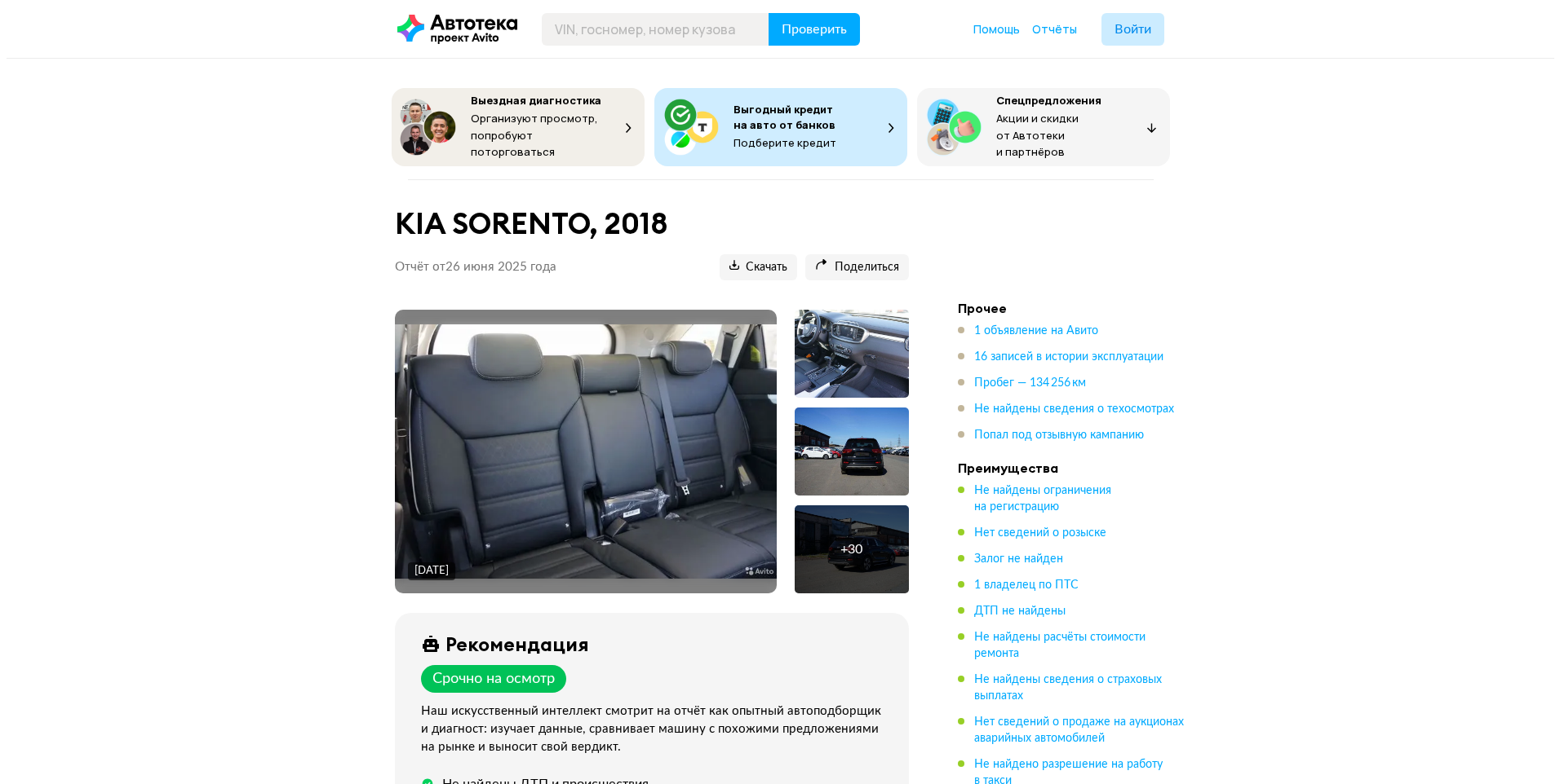
scroll to position [163, 0]
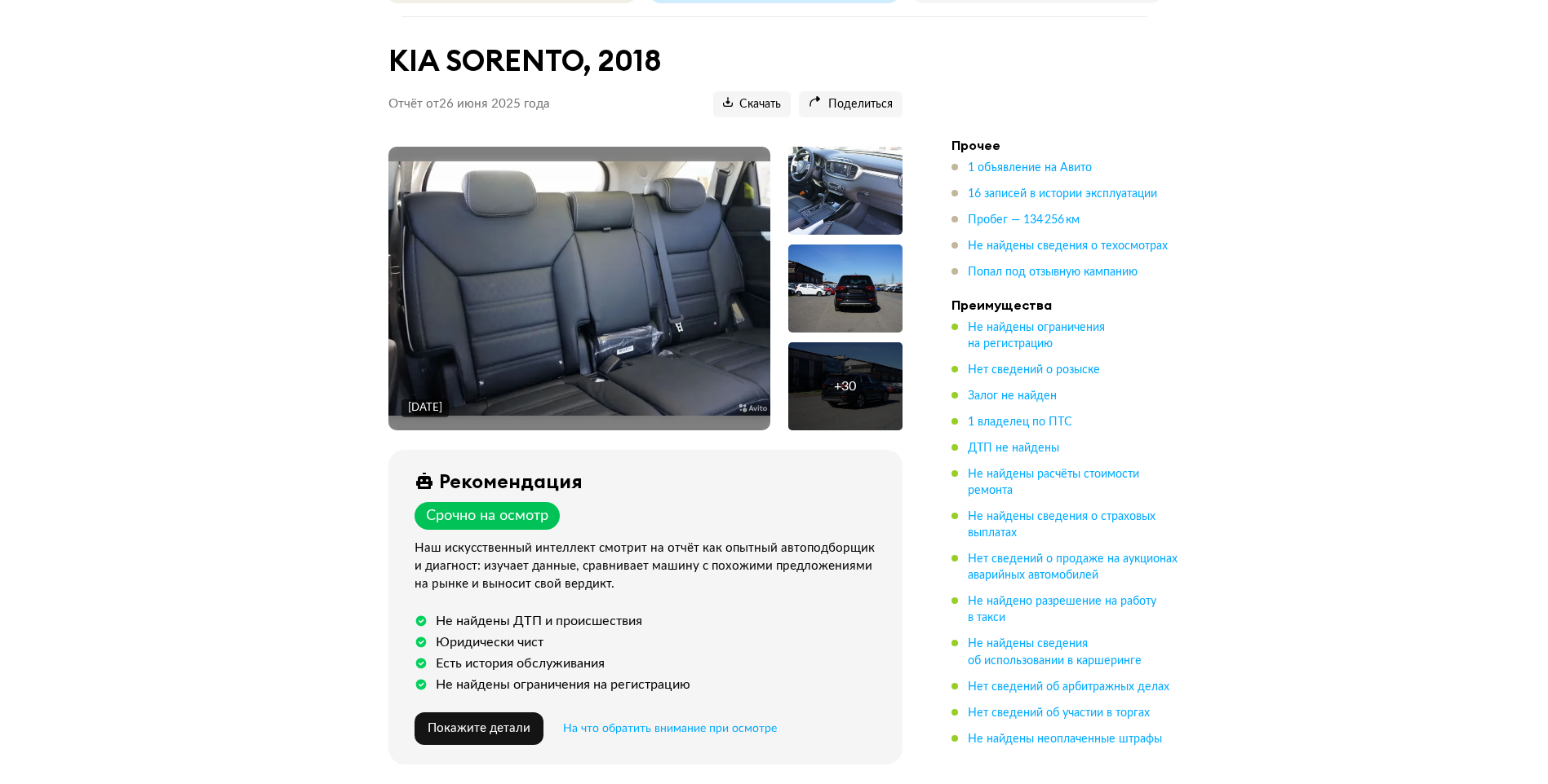
click at [837, 271] on div at bounding box center [845, 289] width 114 height 88
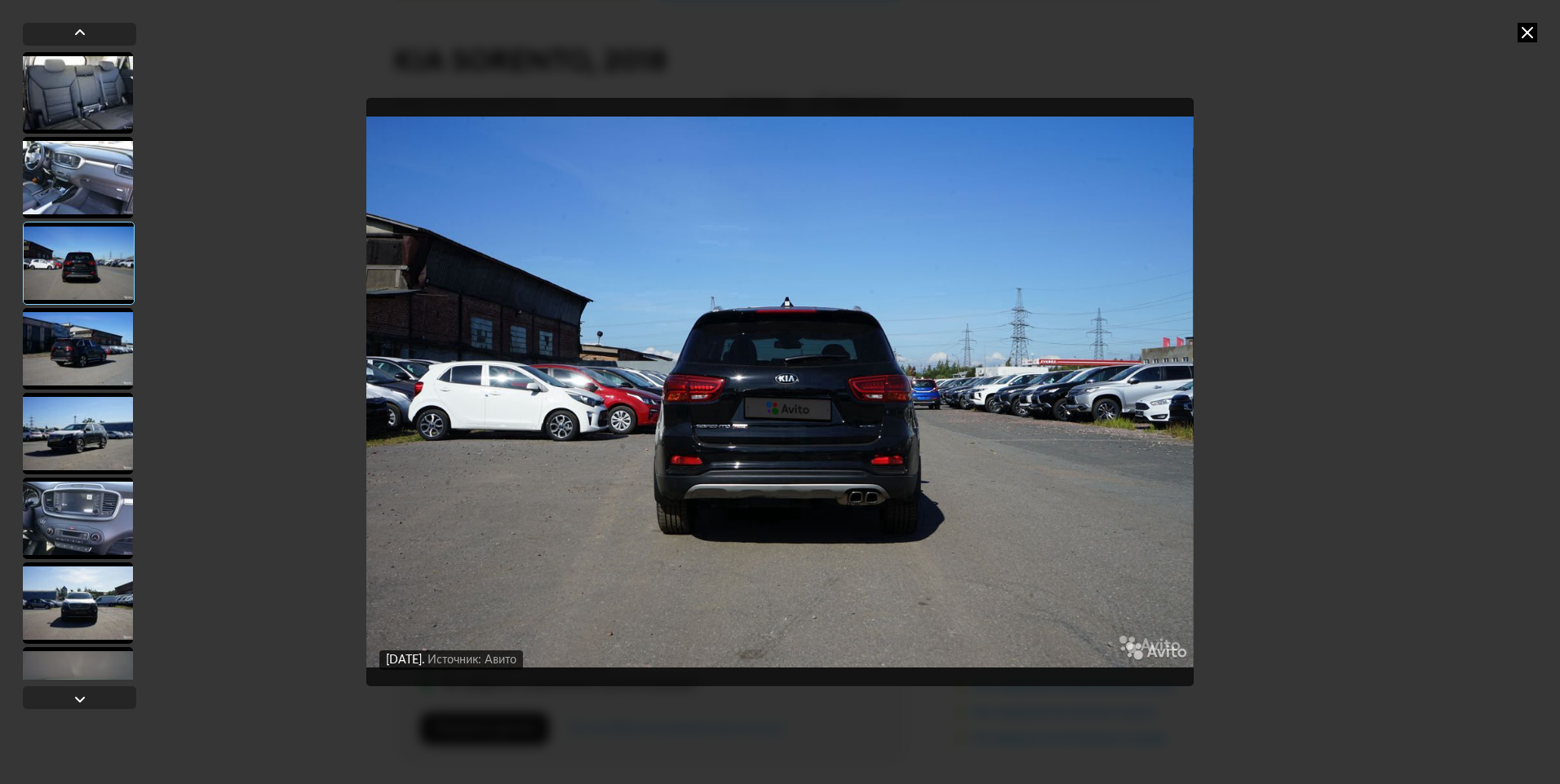
click at [102, 247] on div at bounding box center [79, 263] width 112 height 83
click at [78, 401] on div at bounding box center [78, 434] width 110 height 82
click at [92, 342] on div at bounding box center [78, 350] width 110 height 82
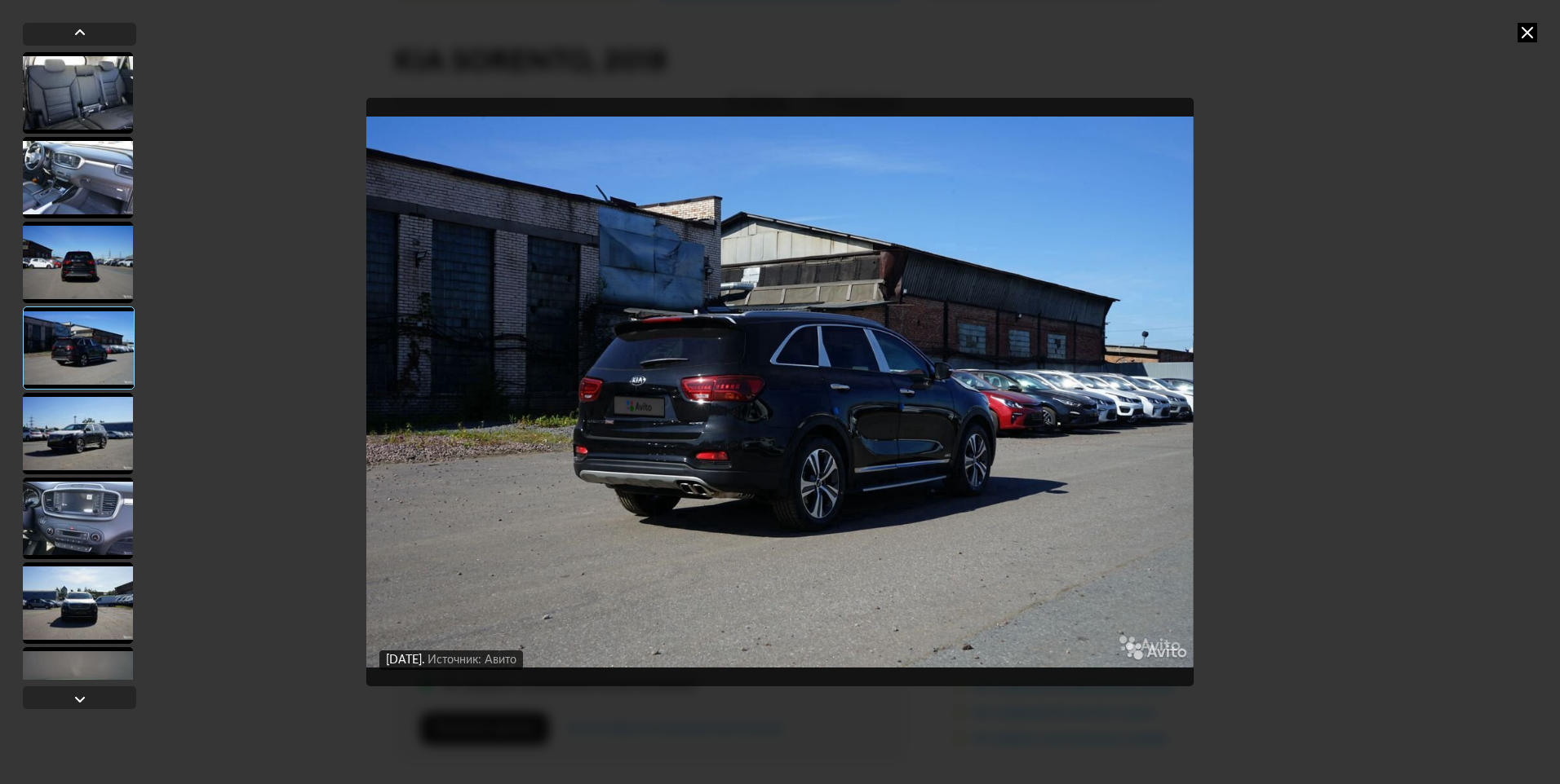
drag, startPoint x: 104, startPoint y: 440, endPoint x: 103, endPoint y: 450, distance: 10.0
click at [104, 441] on div at bounding box center [78, 434] width 110 height 82
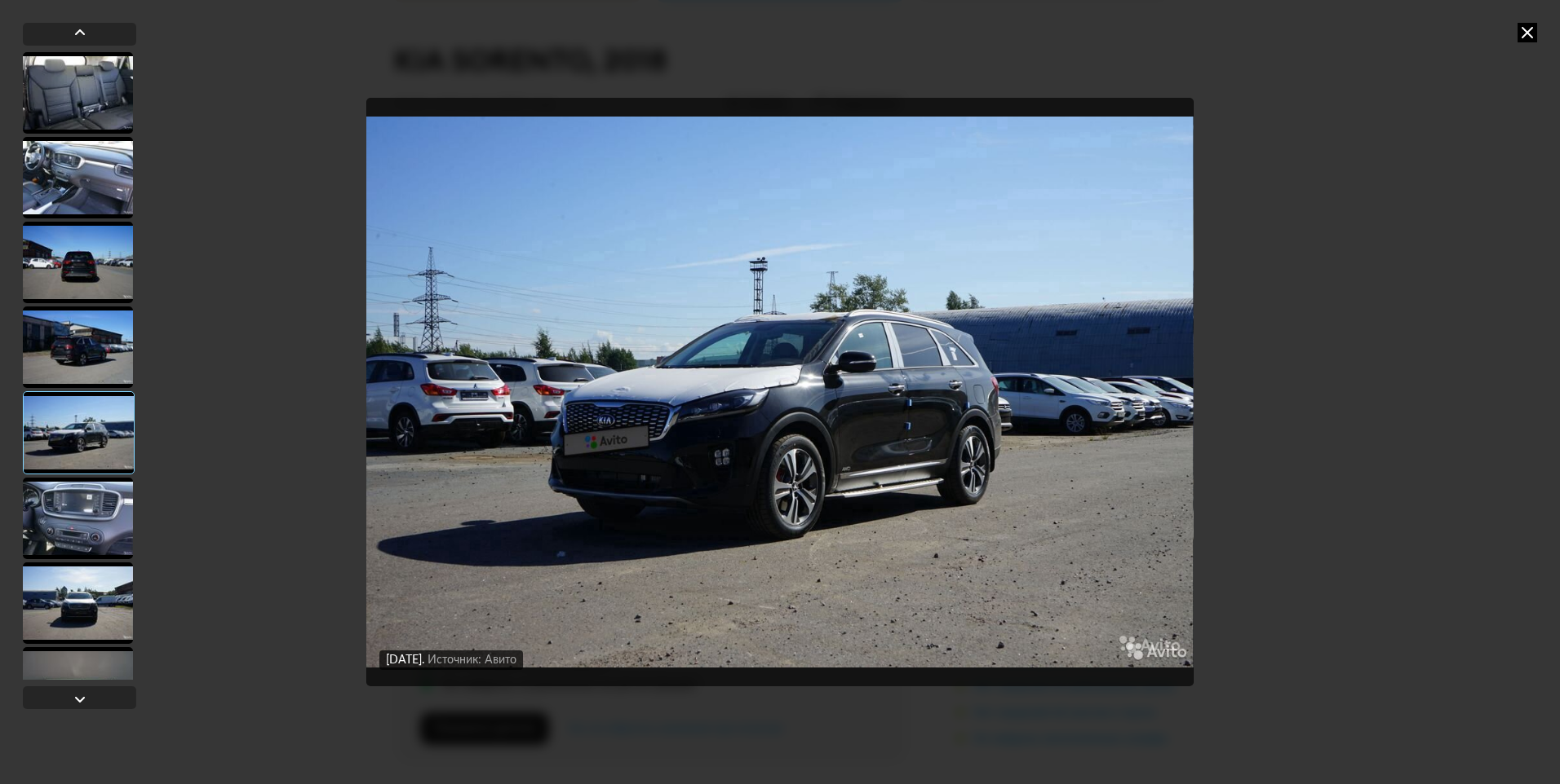
click at [103, 487] on div at bounding box center [78, 518] width 110 height 82
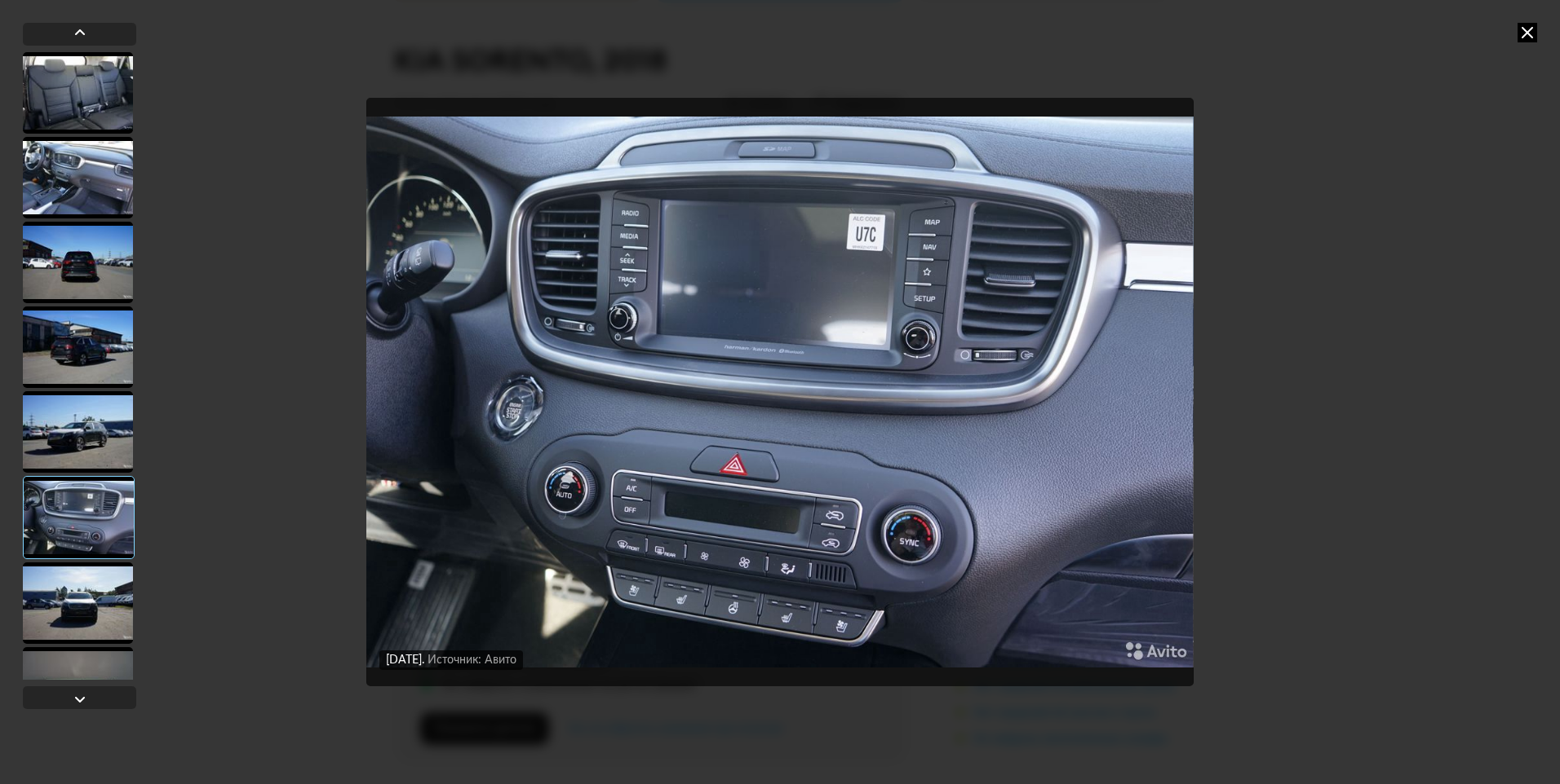
click at [102, 482] on div at bounding box center [79, 517] width 112 height 83
click at [94, 599] on div at bounding box center [78, 603] width 110 height 82
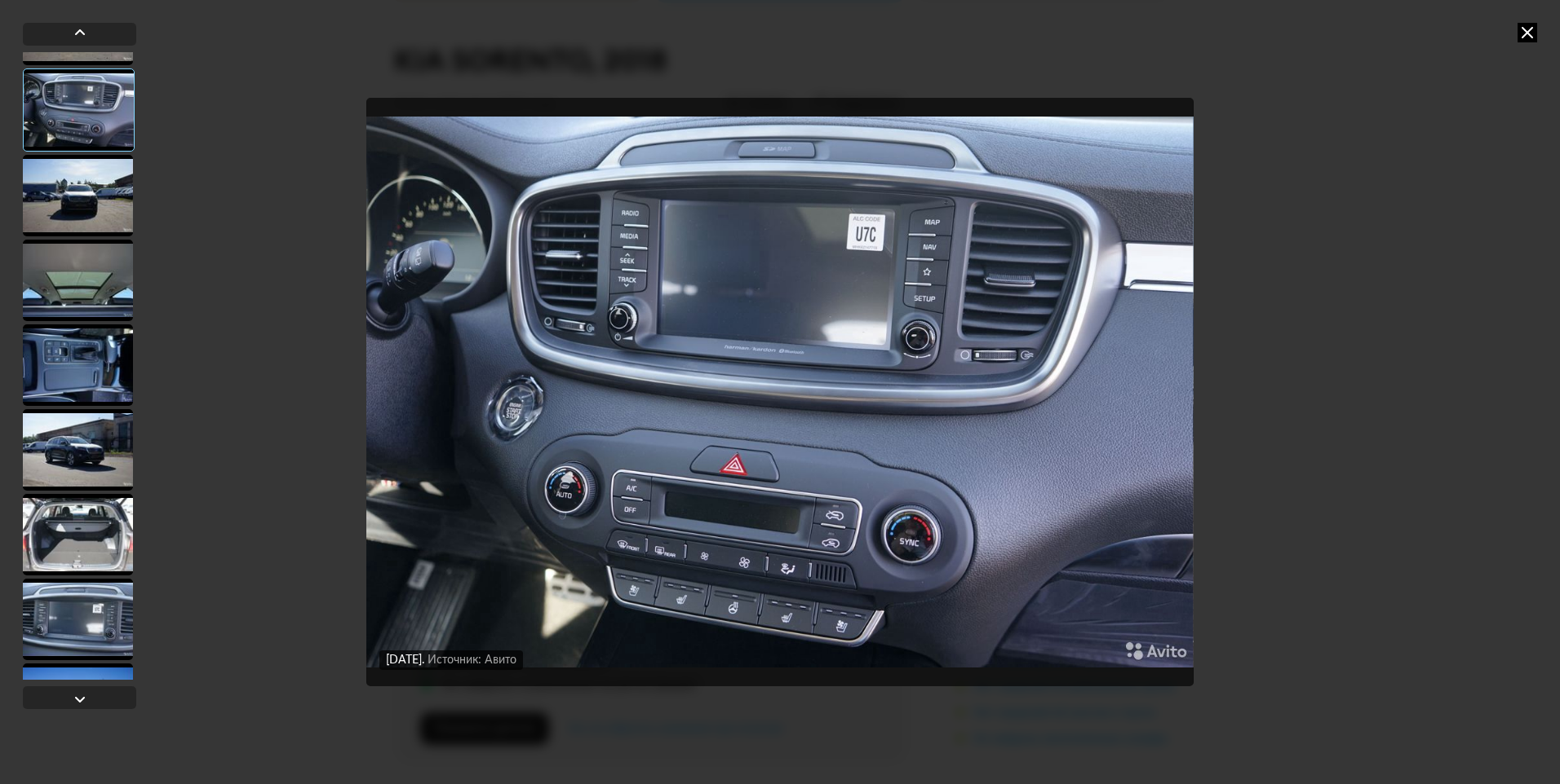
click at [102, 614] on div at bounding box center [78, 620] width 110 height 82
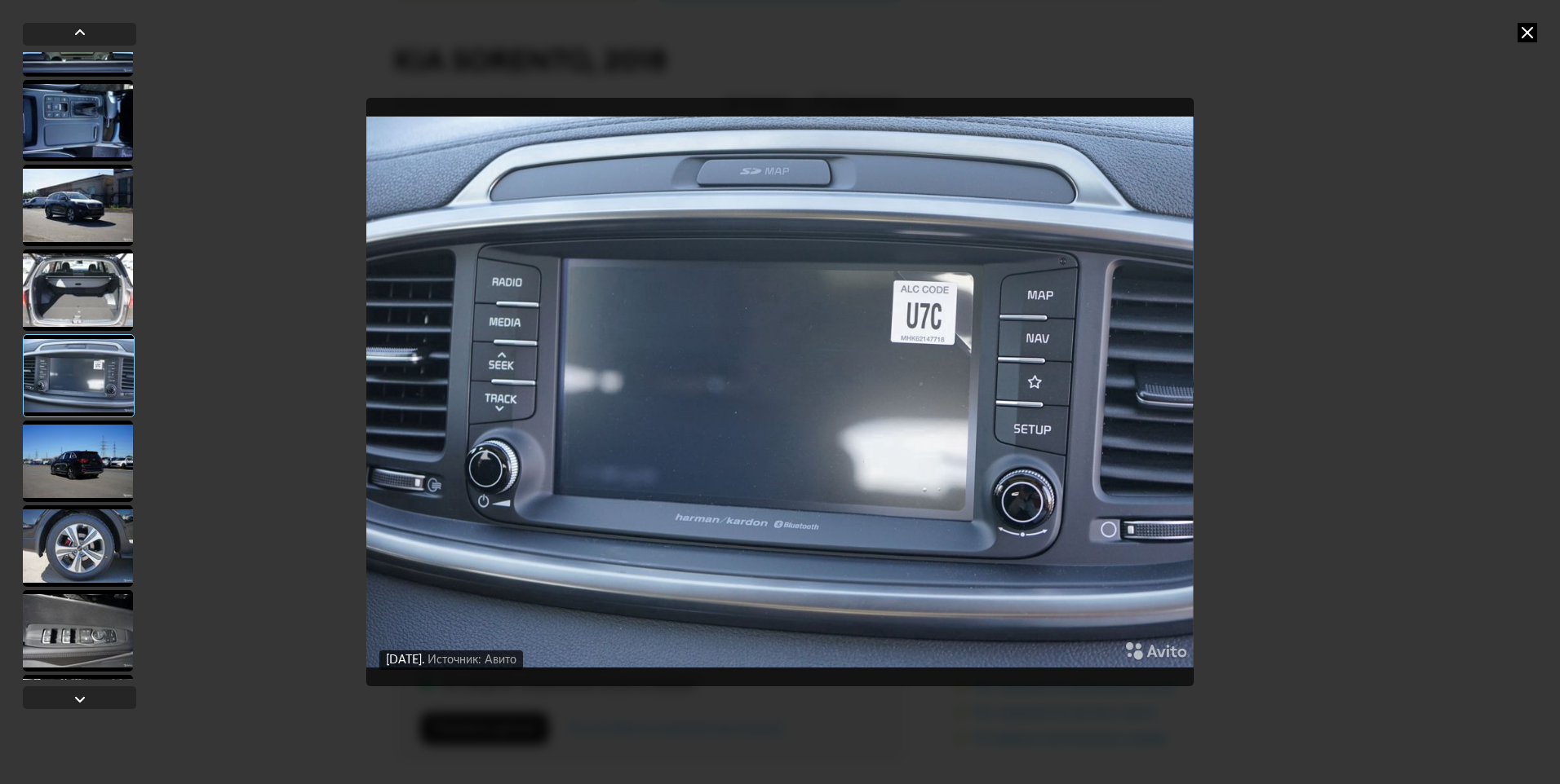
scroll to position [652, 0]
click at [100, 632] on div at bounding box center [78, 629] width 110 height 82
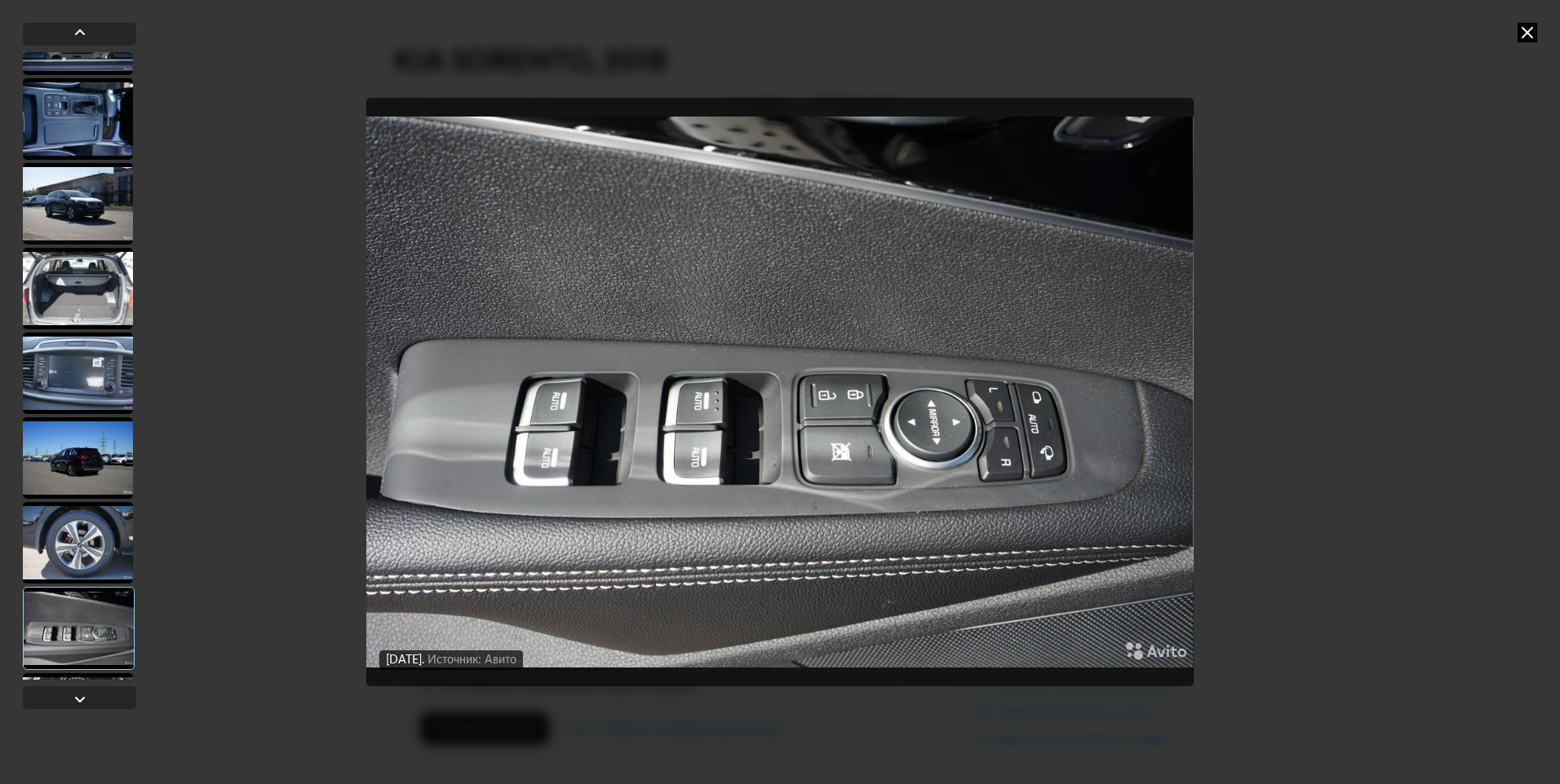
scroll to position [1060, 0]
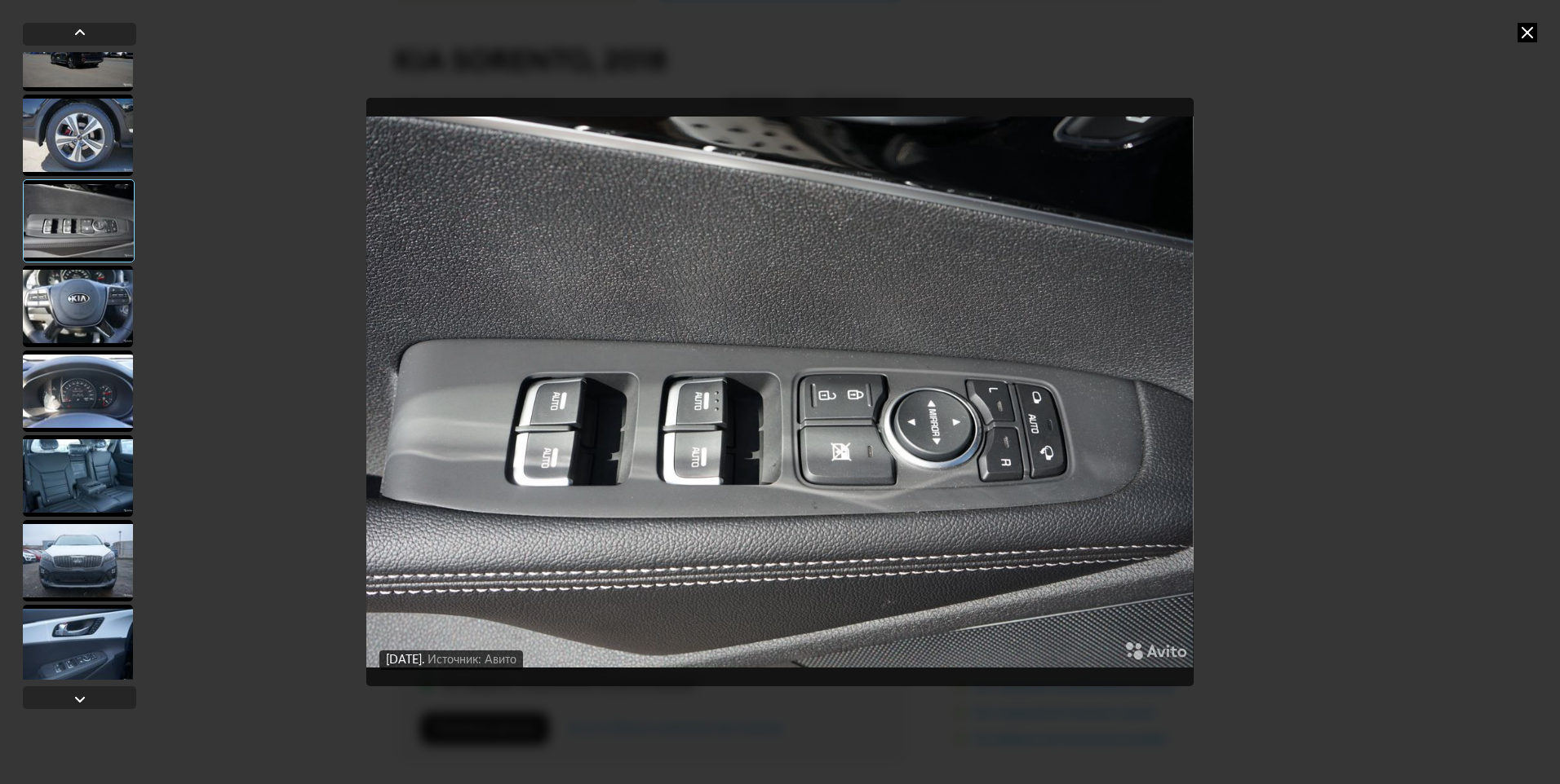
click at [100, 632] on div at bounding box center [78, 646] width 110 height 82
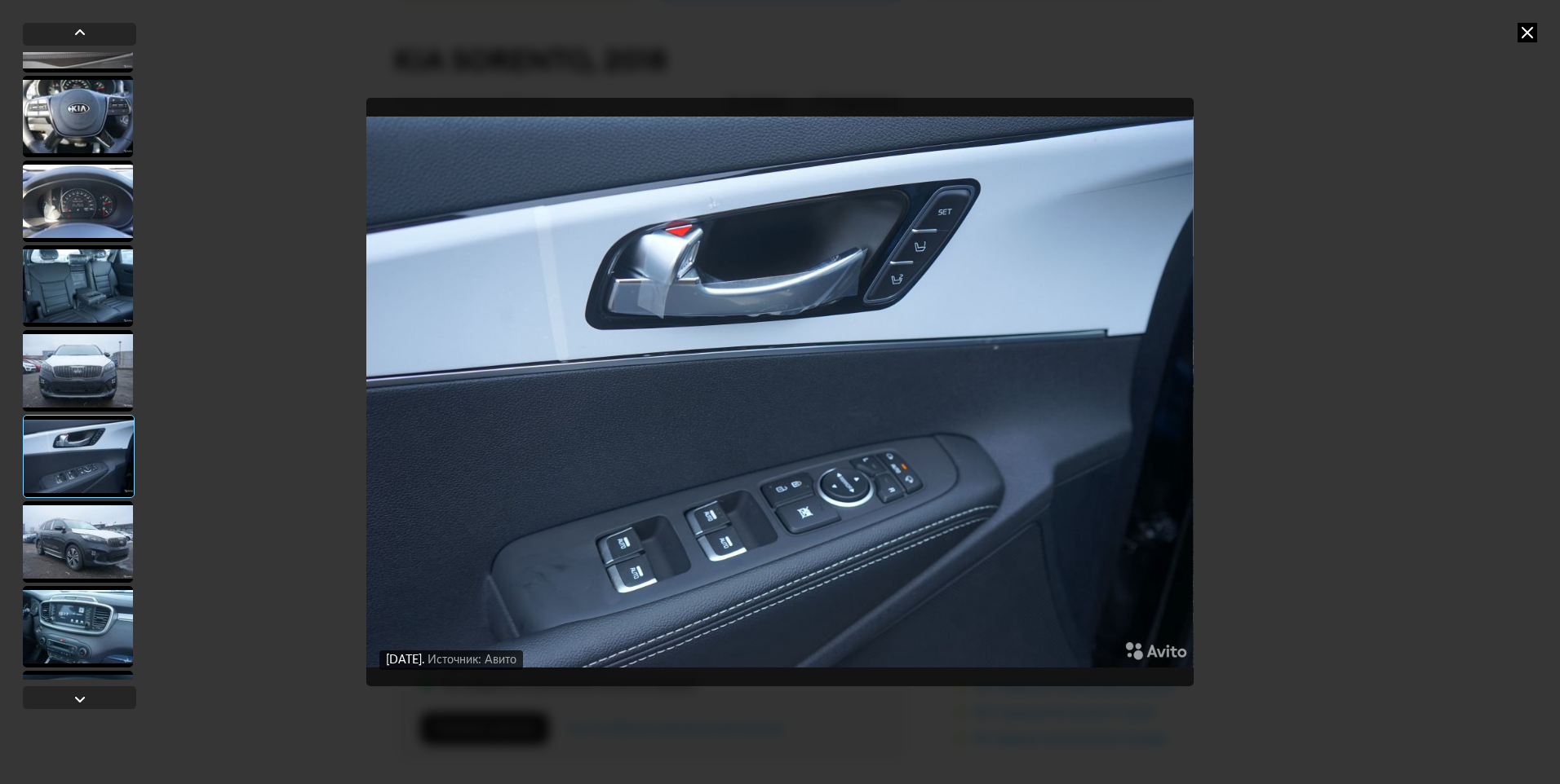
scroll to position [1468, 0]
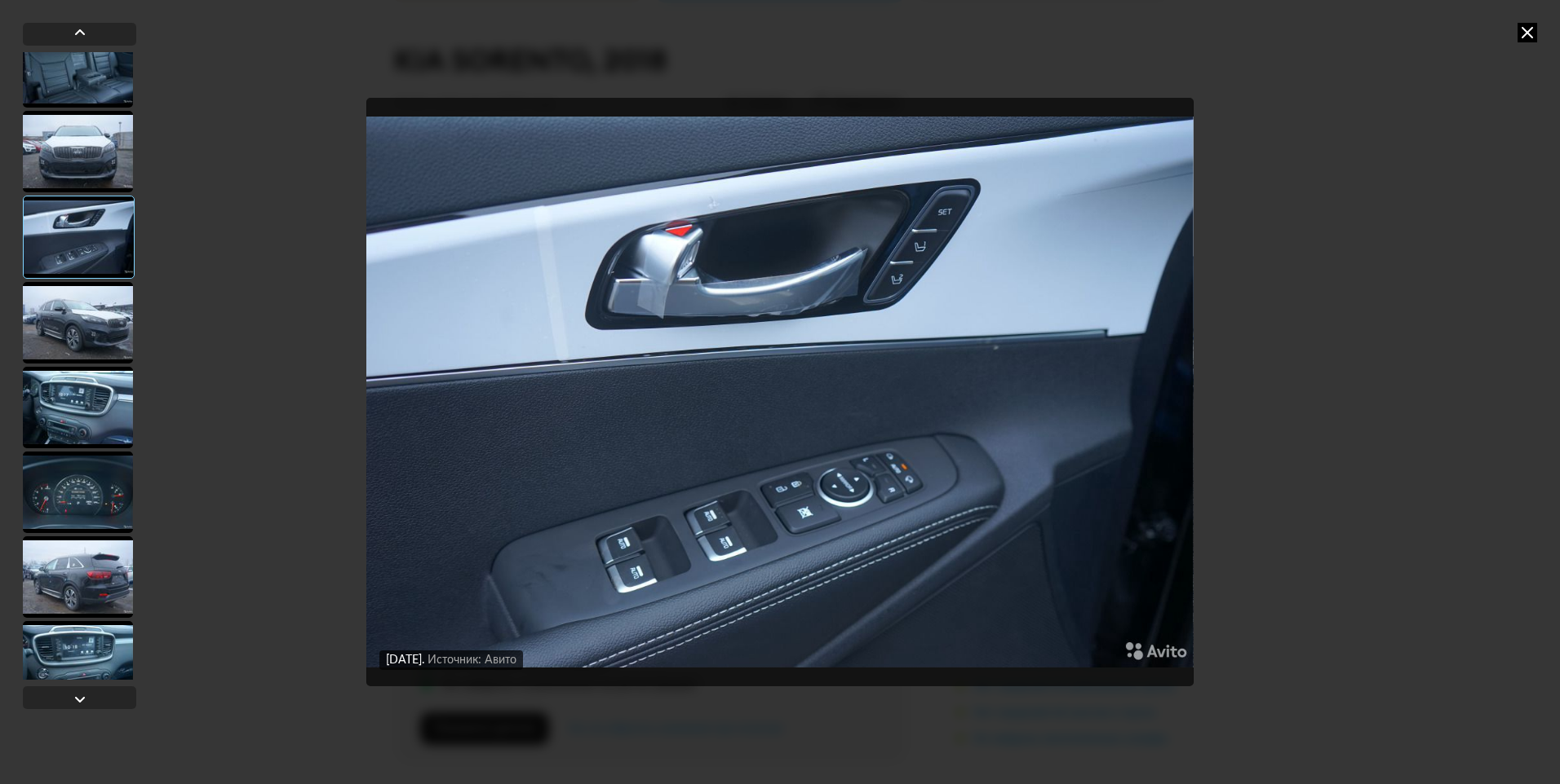
click at [82, 326] on div at bounding box center [78, 323] width 110 height 82
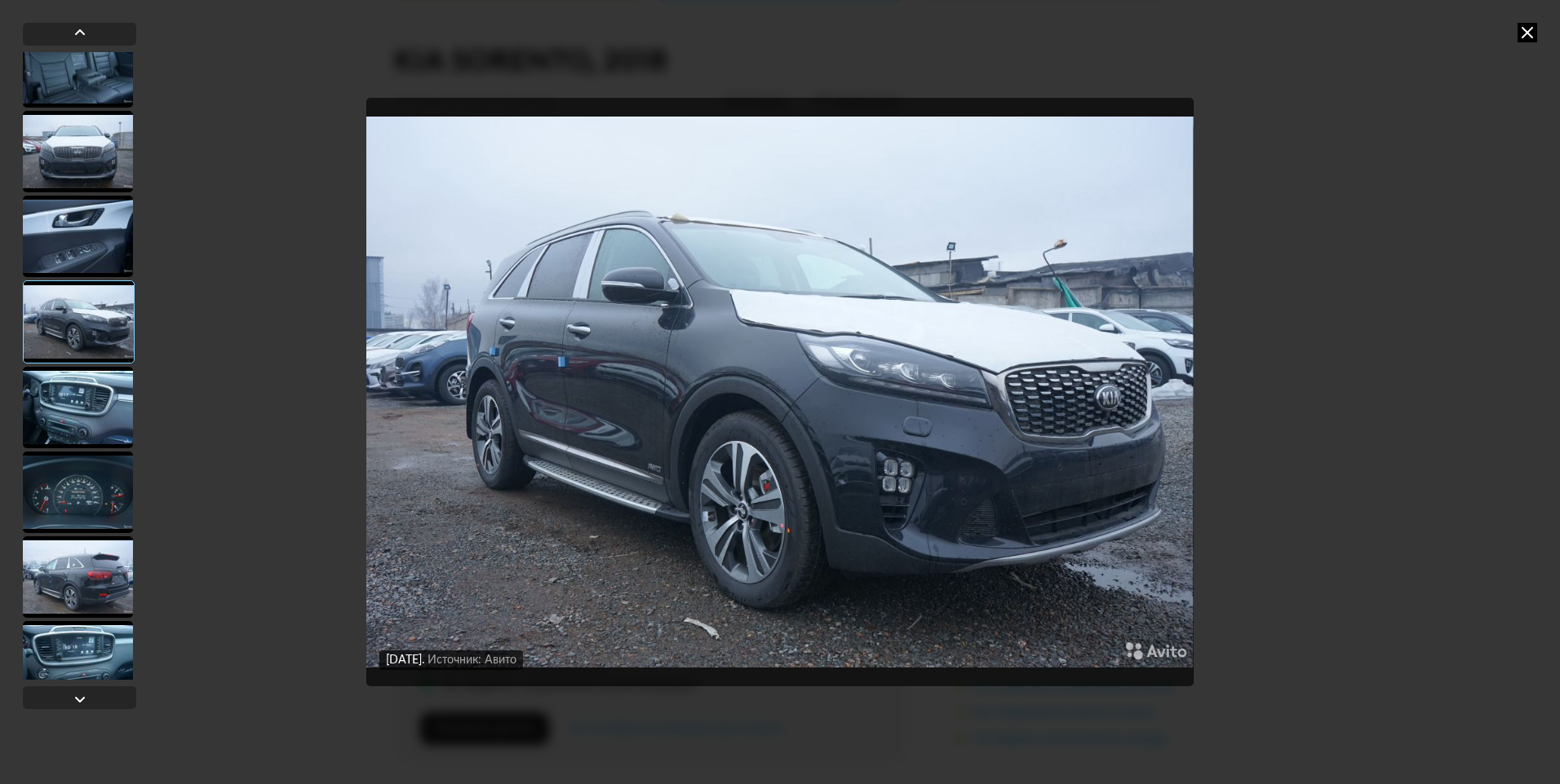
click at [93, 579] on div at bounding box center [78, 577] width 110 height 82
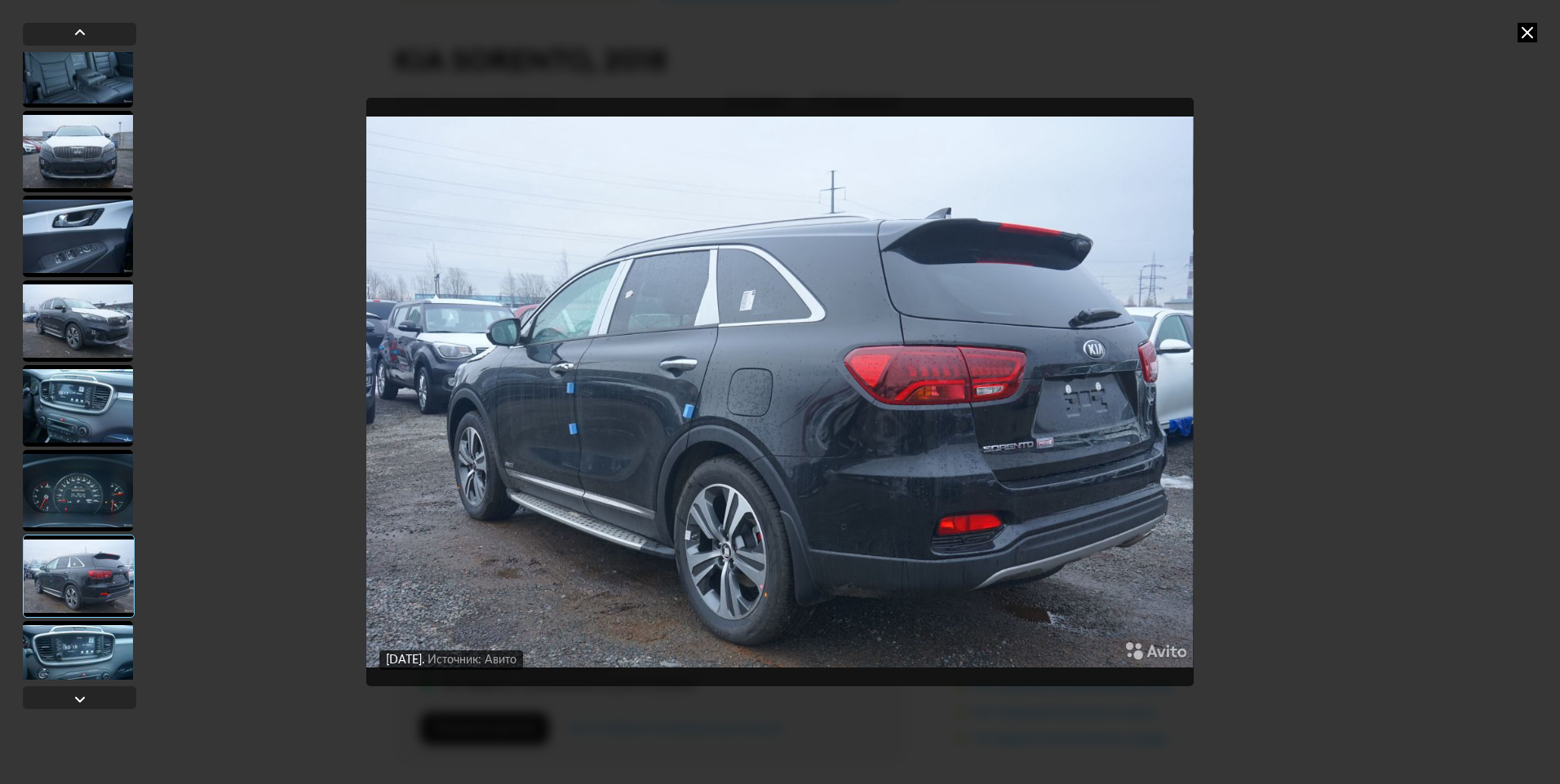
click at [557, 445] on img "Go to Slide 24" at bounding box center [780, 392] width 826 height 588
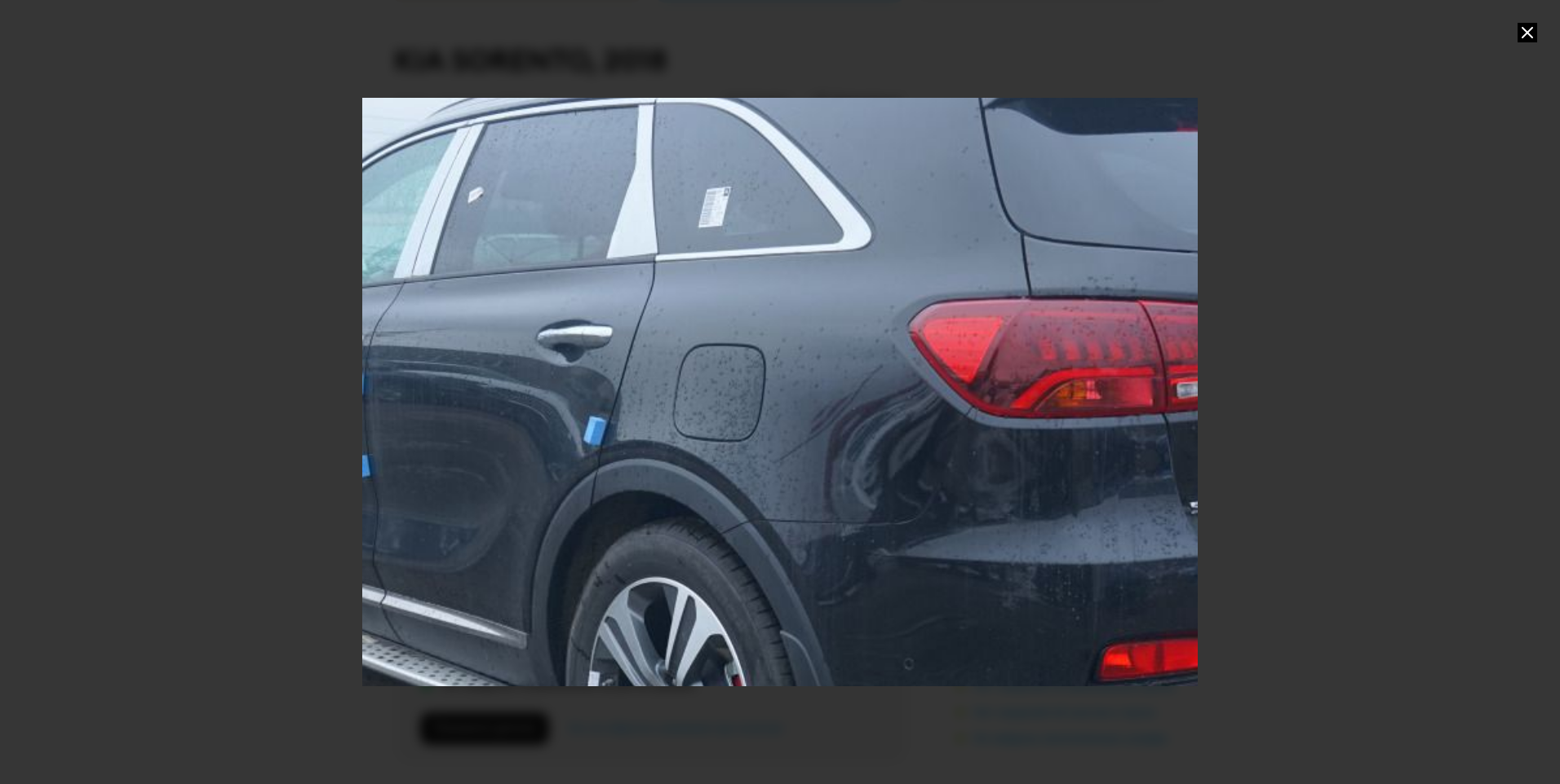
click at [869, 521] on div "Go to Slide 24" at bounding box center [780, 392] width 1671 height 1176
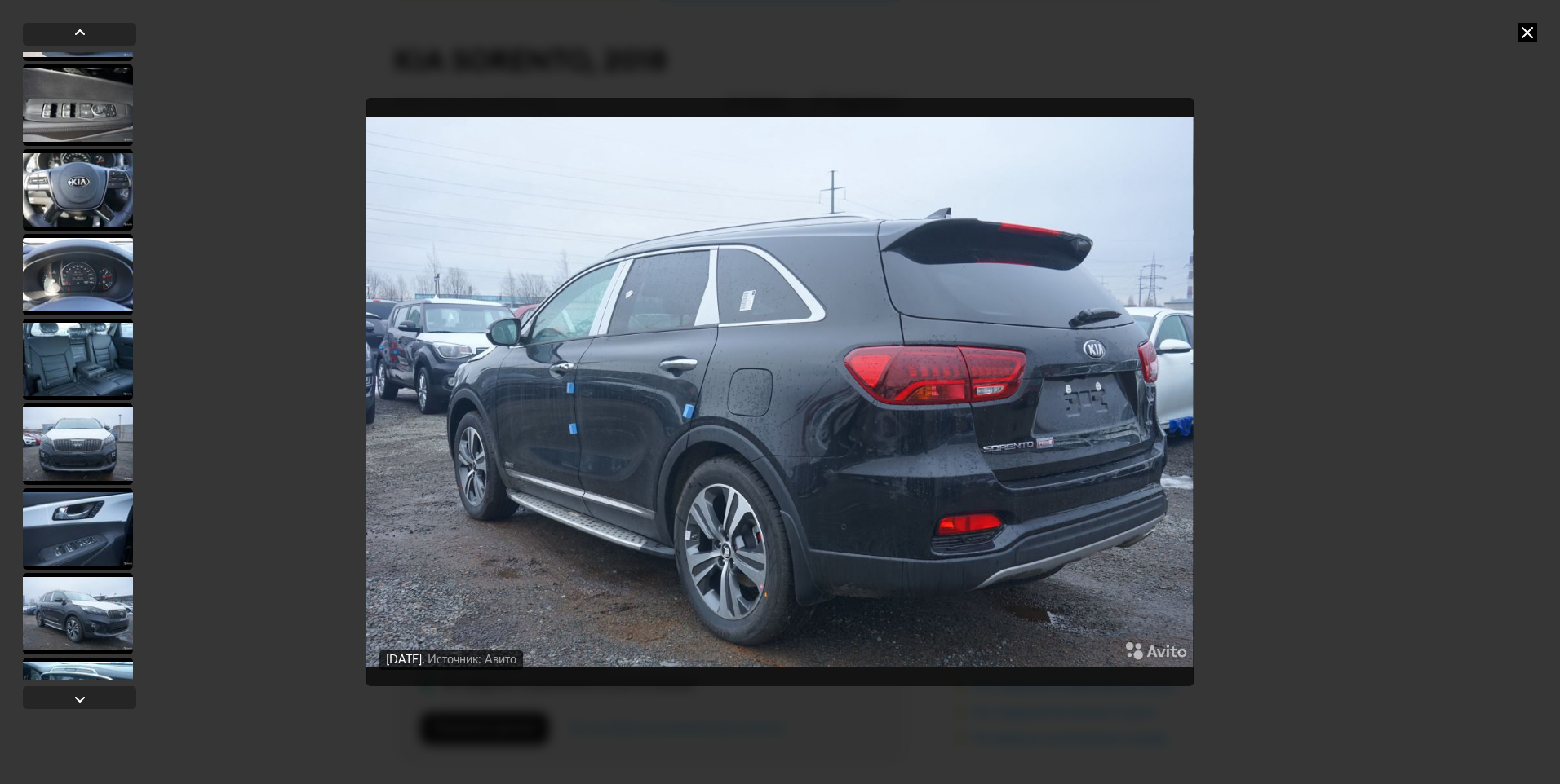
scroll to position [979, 0]
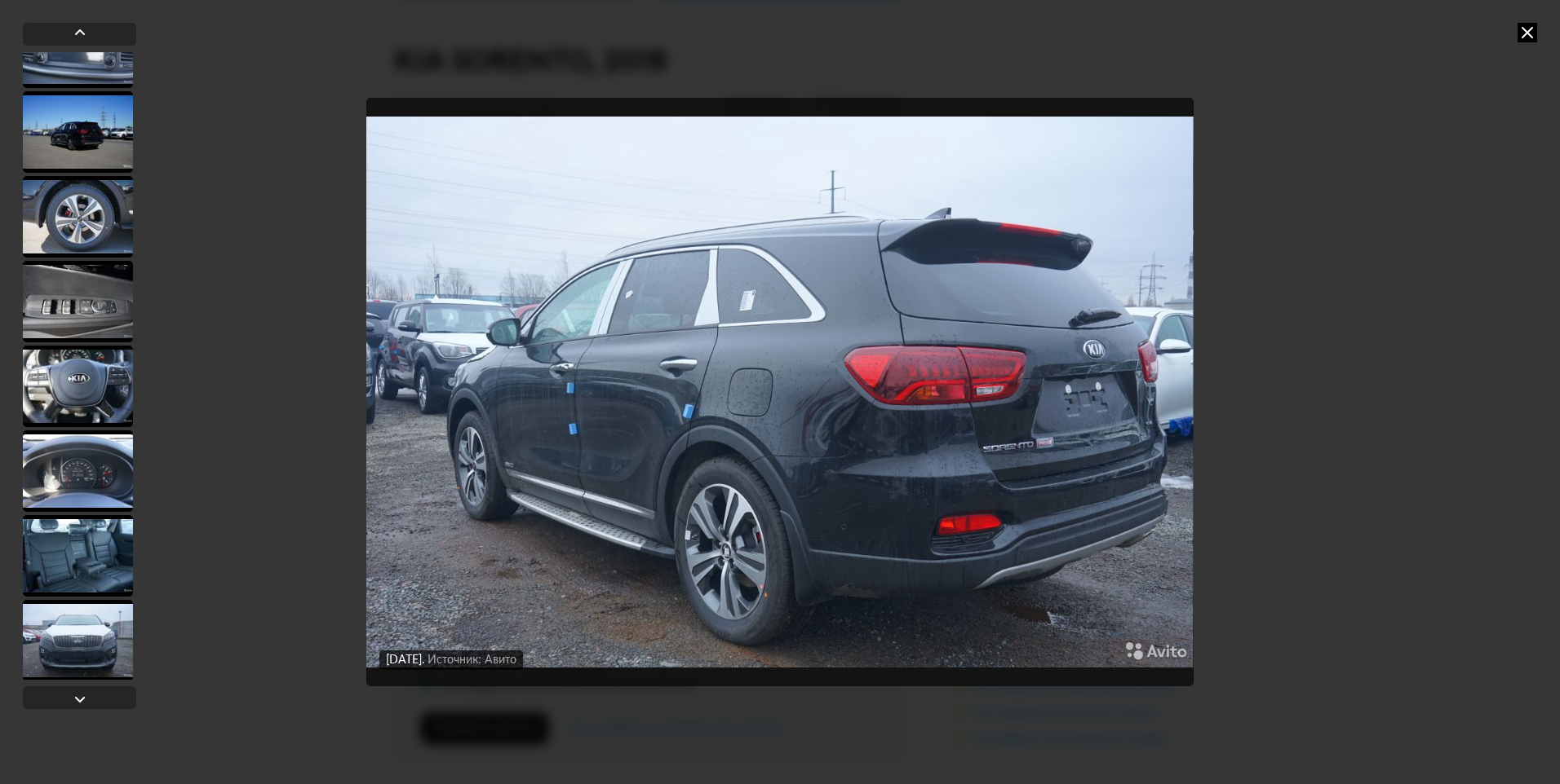
click at [99, 462] on div at bounding box center [78, 471] width 110 height 82
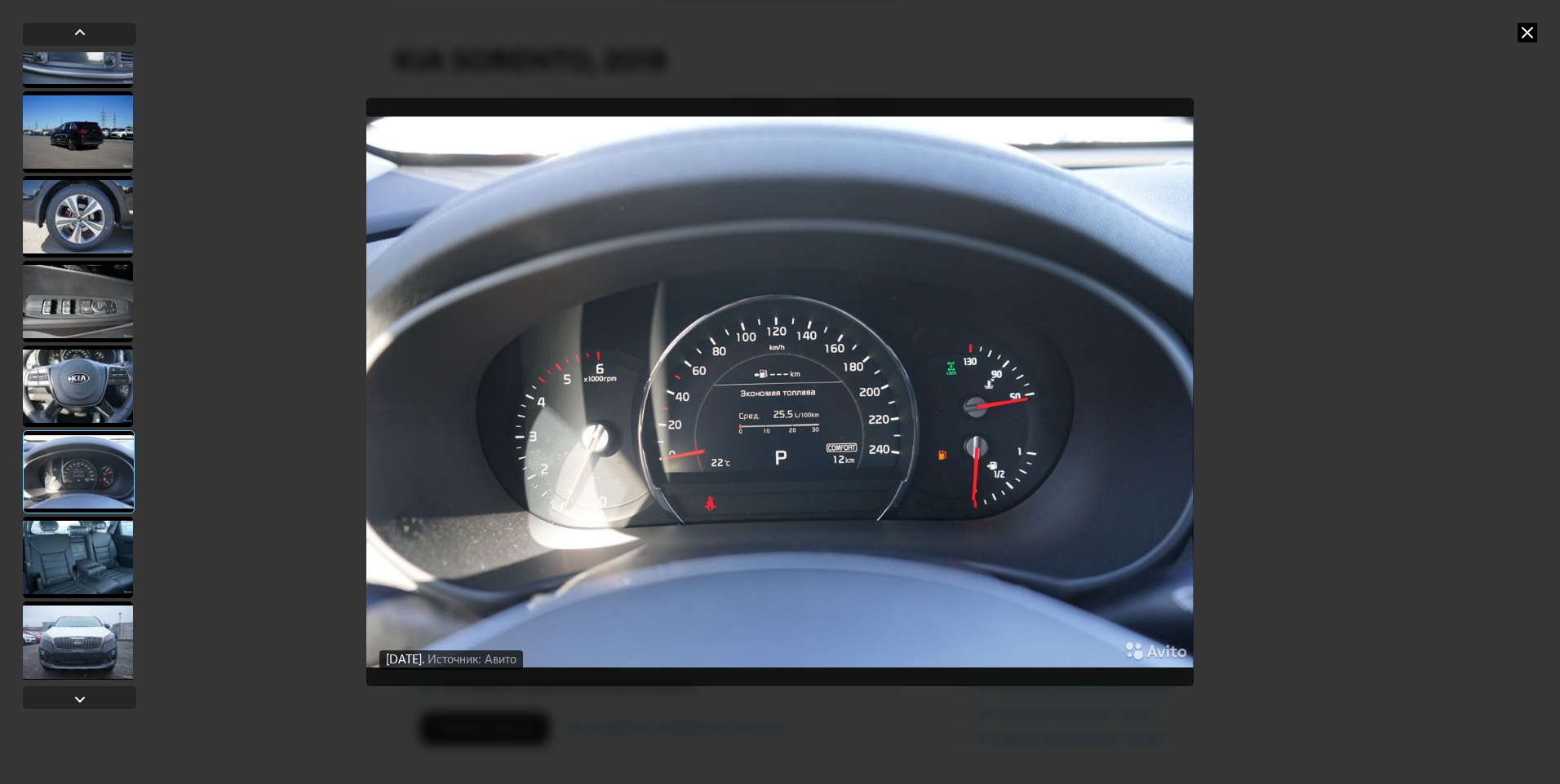
click at [94, 557] on div at bounding box center [78, 558] width 110 height 82
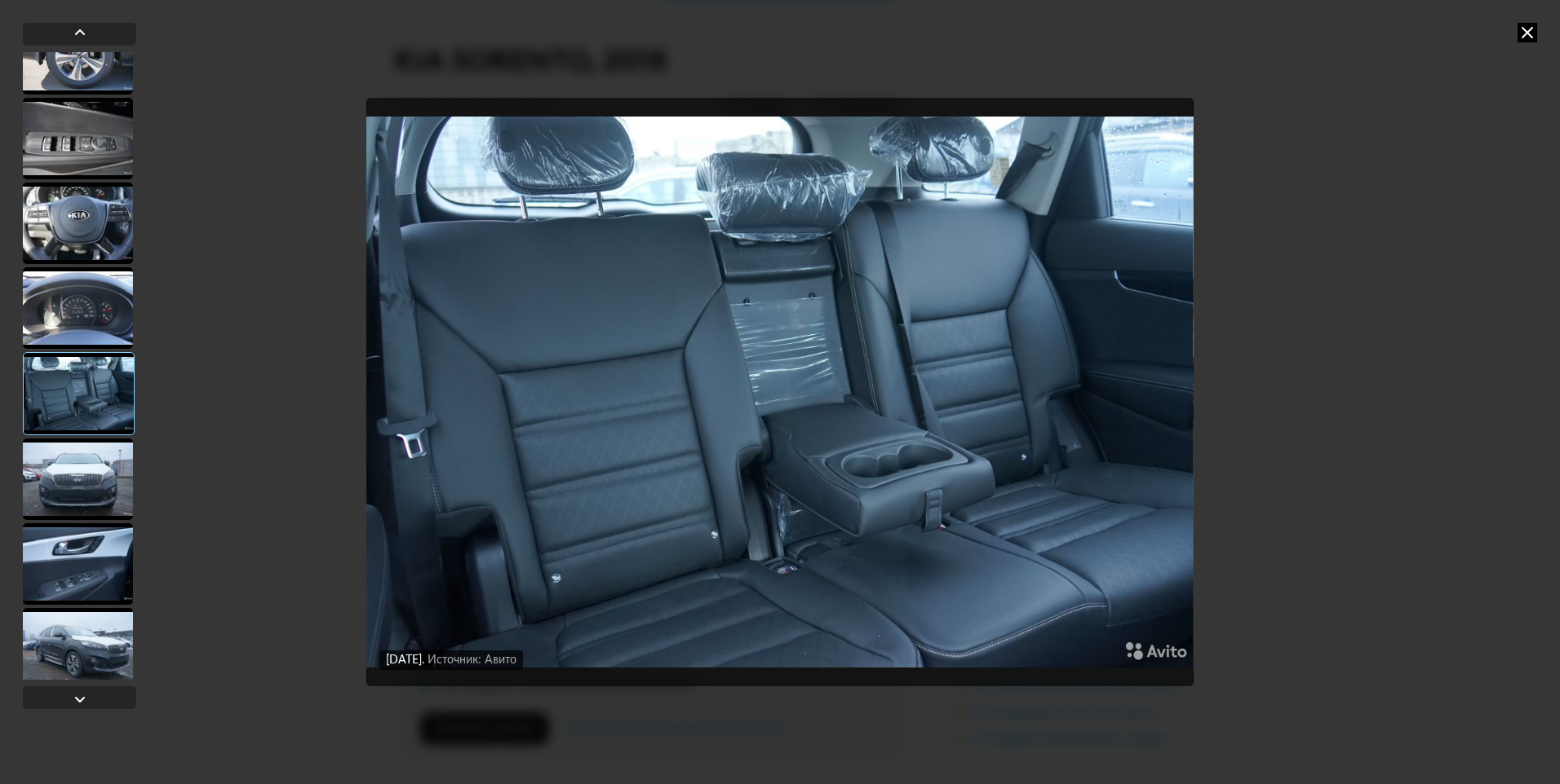
scroll to position [1304, 0]
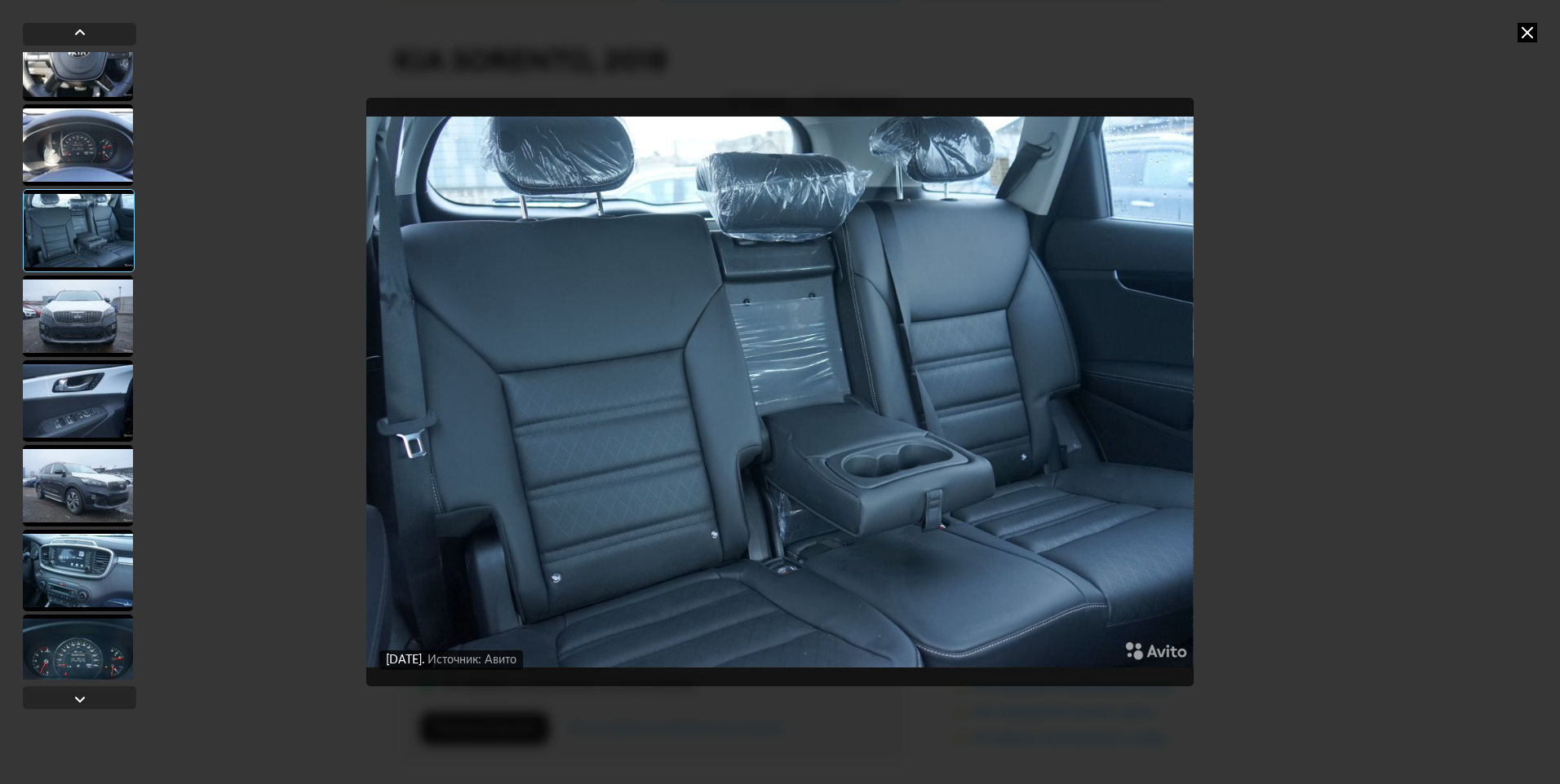
click at [100, 535] on div at bounding box center [78, 571] width 110 height 82
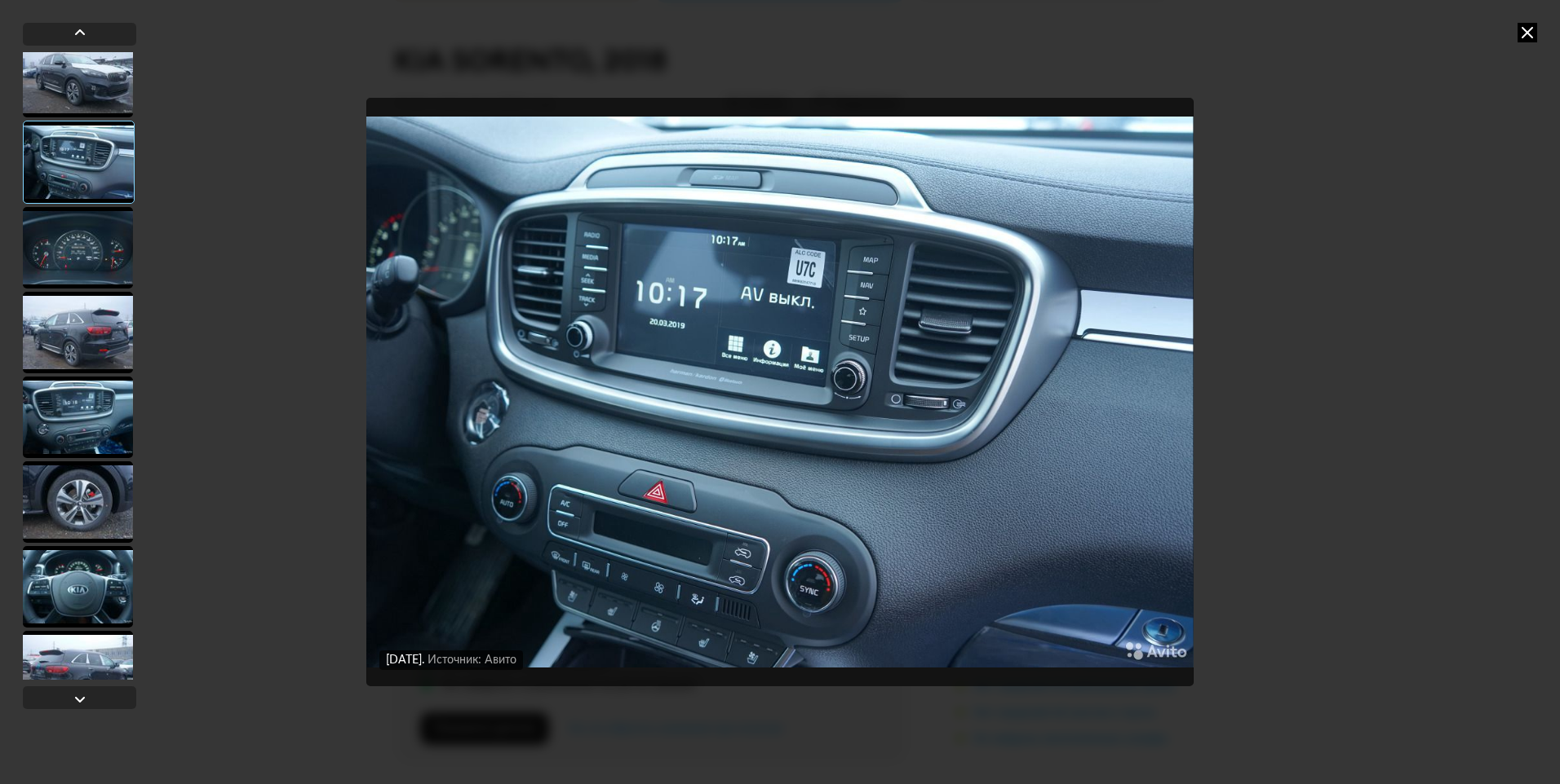
click at [98, 543] on div at bounding box center [79, 366] width 113 height 628
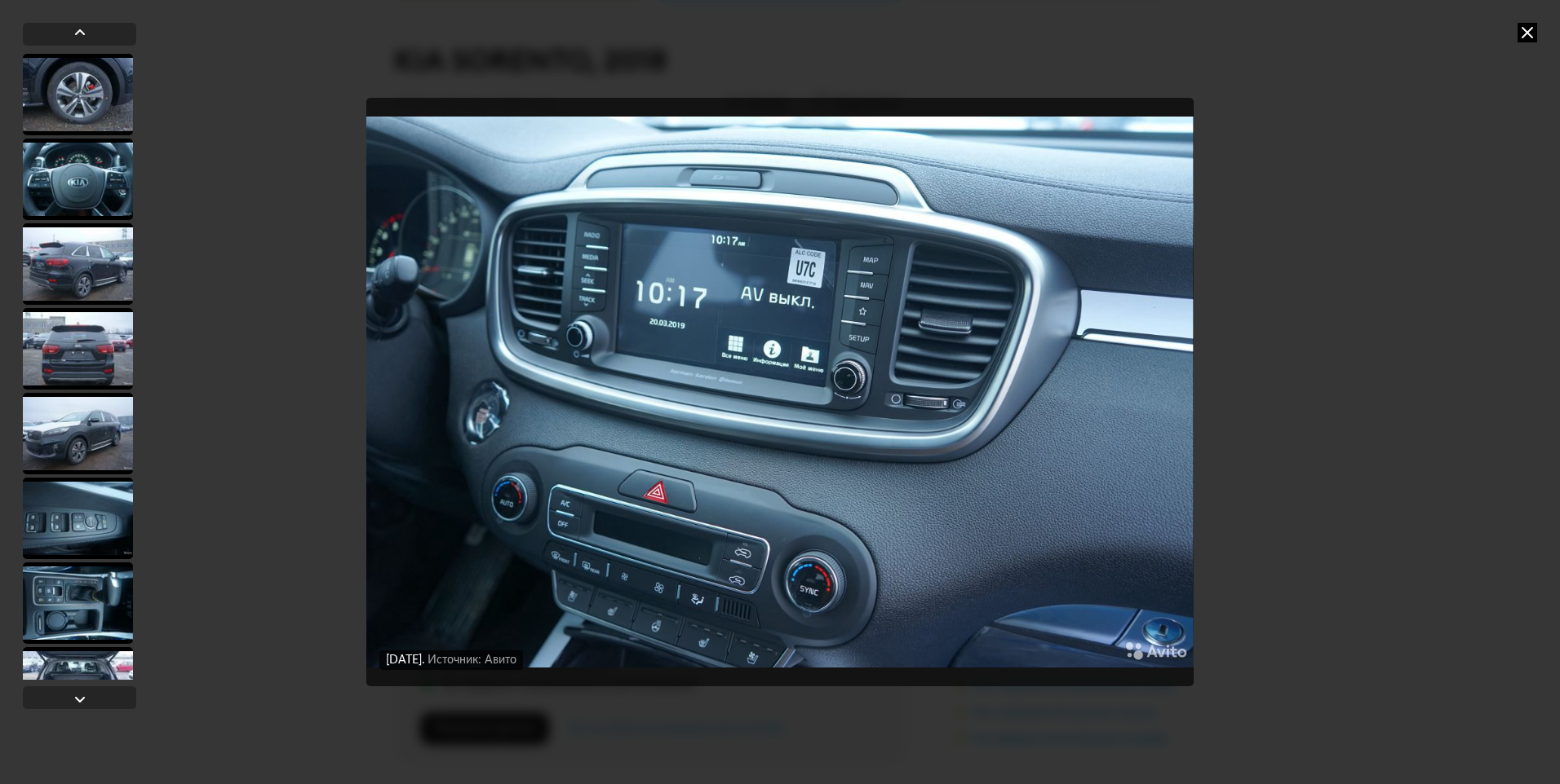
click at [98, 543] on div at bounding box center [78, 518] width 110 height 82
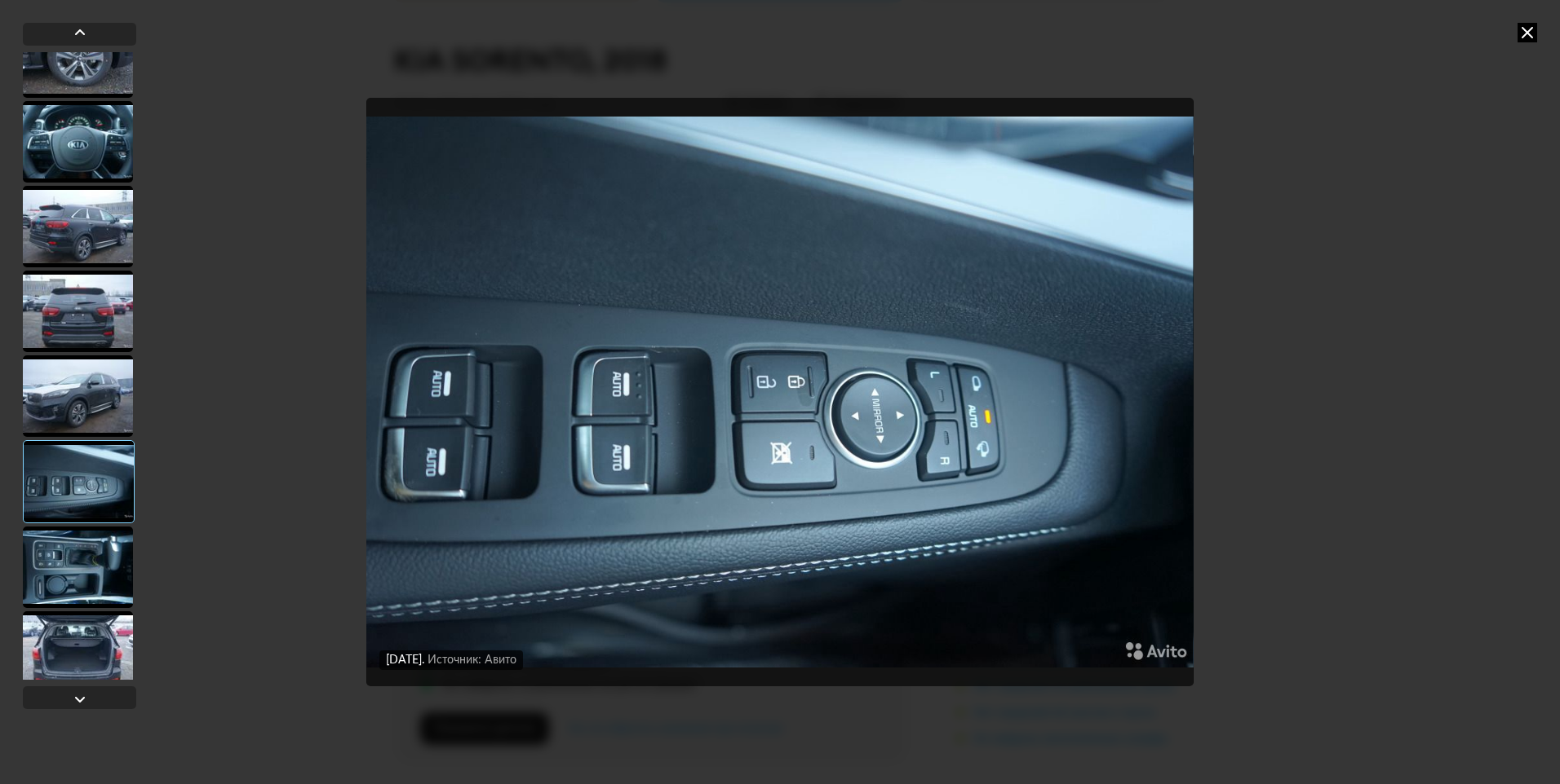
scroll to position [2172, 0]
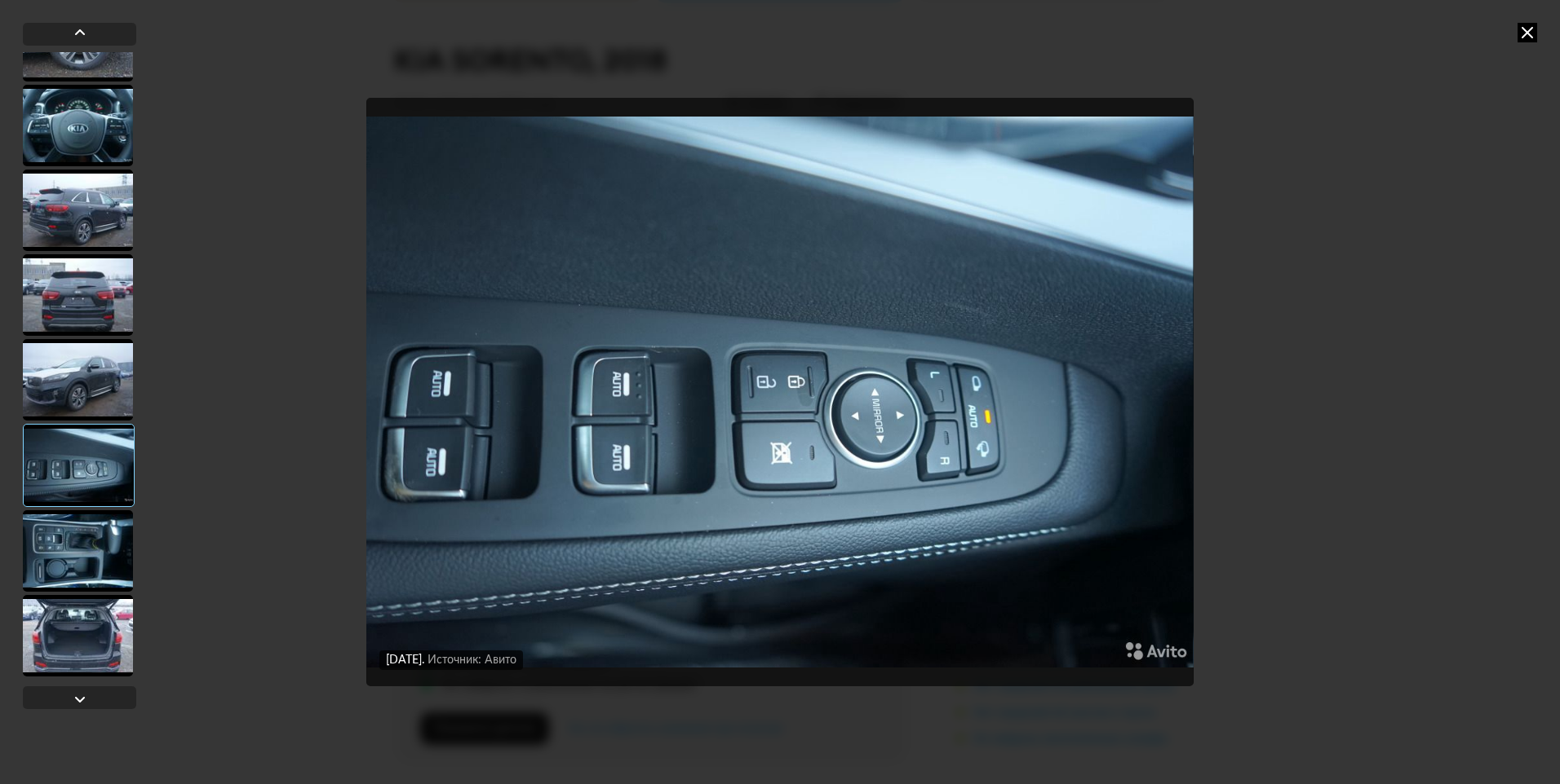
click at [96, 610] on div at bounding box center [78, 636] width 110 height 82
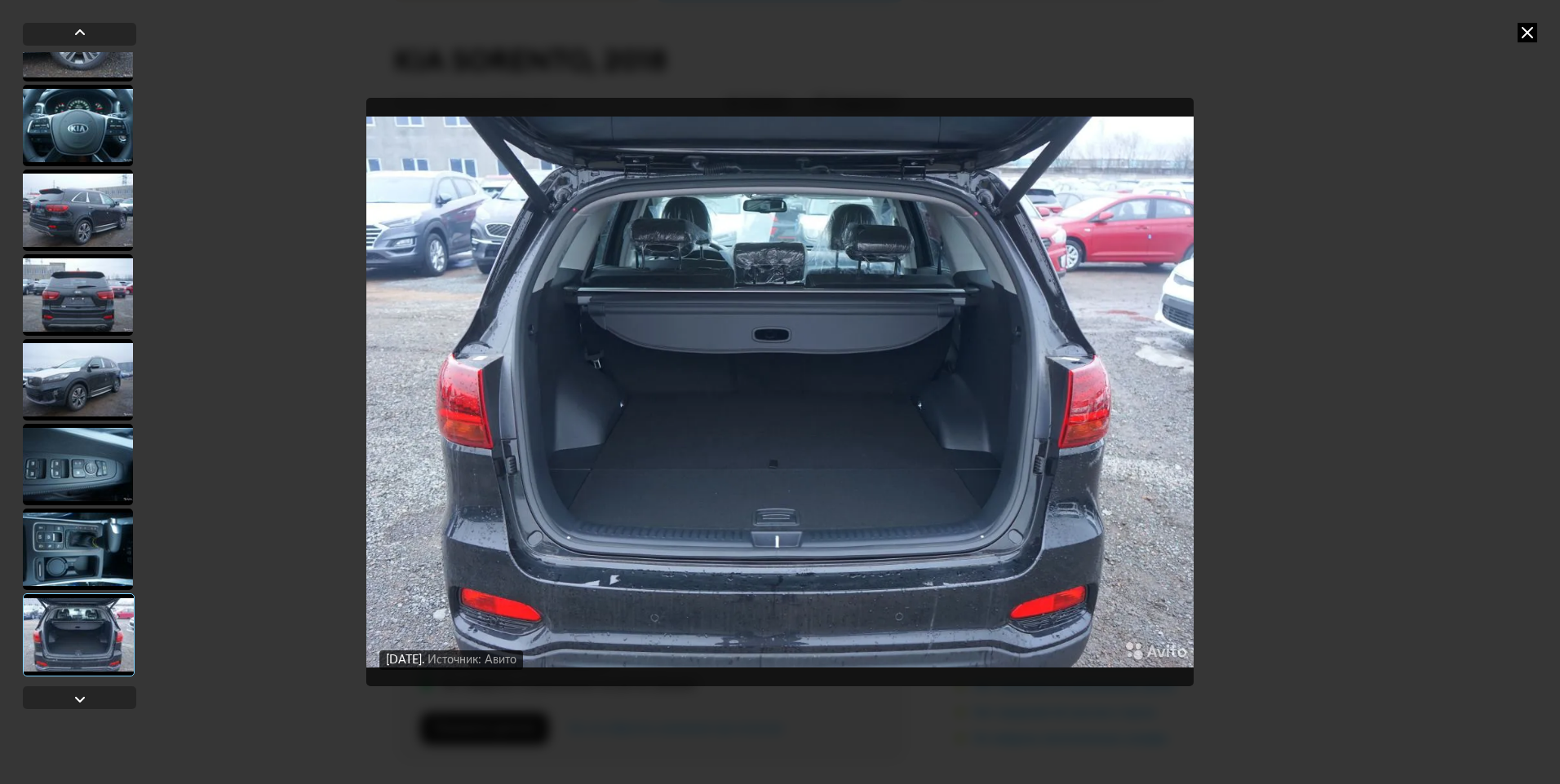
click at [86, 555] on div at bounding box center [78, 549] width 110 height 82
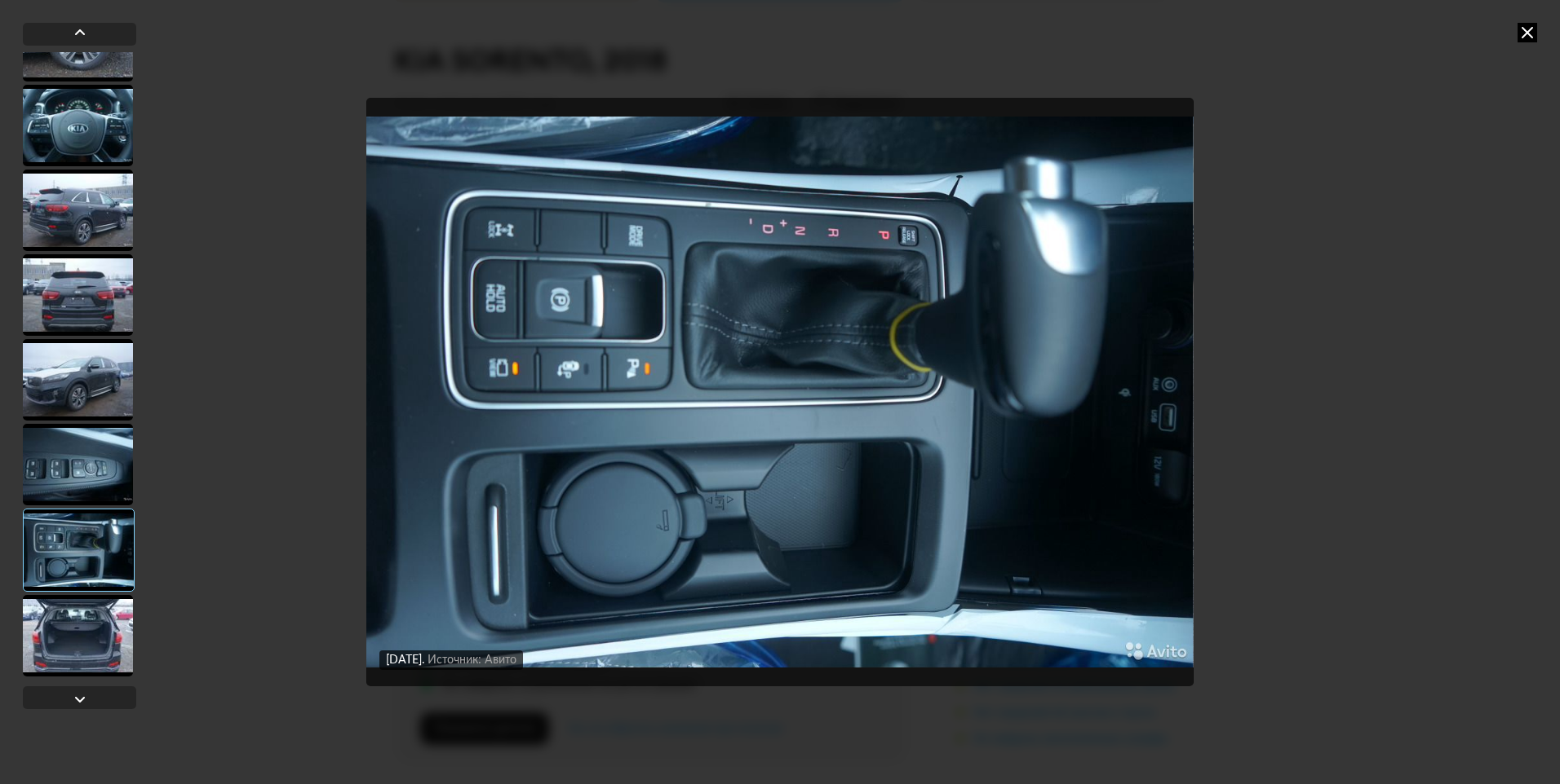
click at [80, 483] on div at bounding box center [78, 465] width 110 height 82
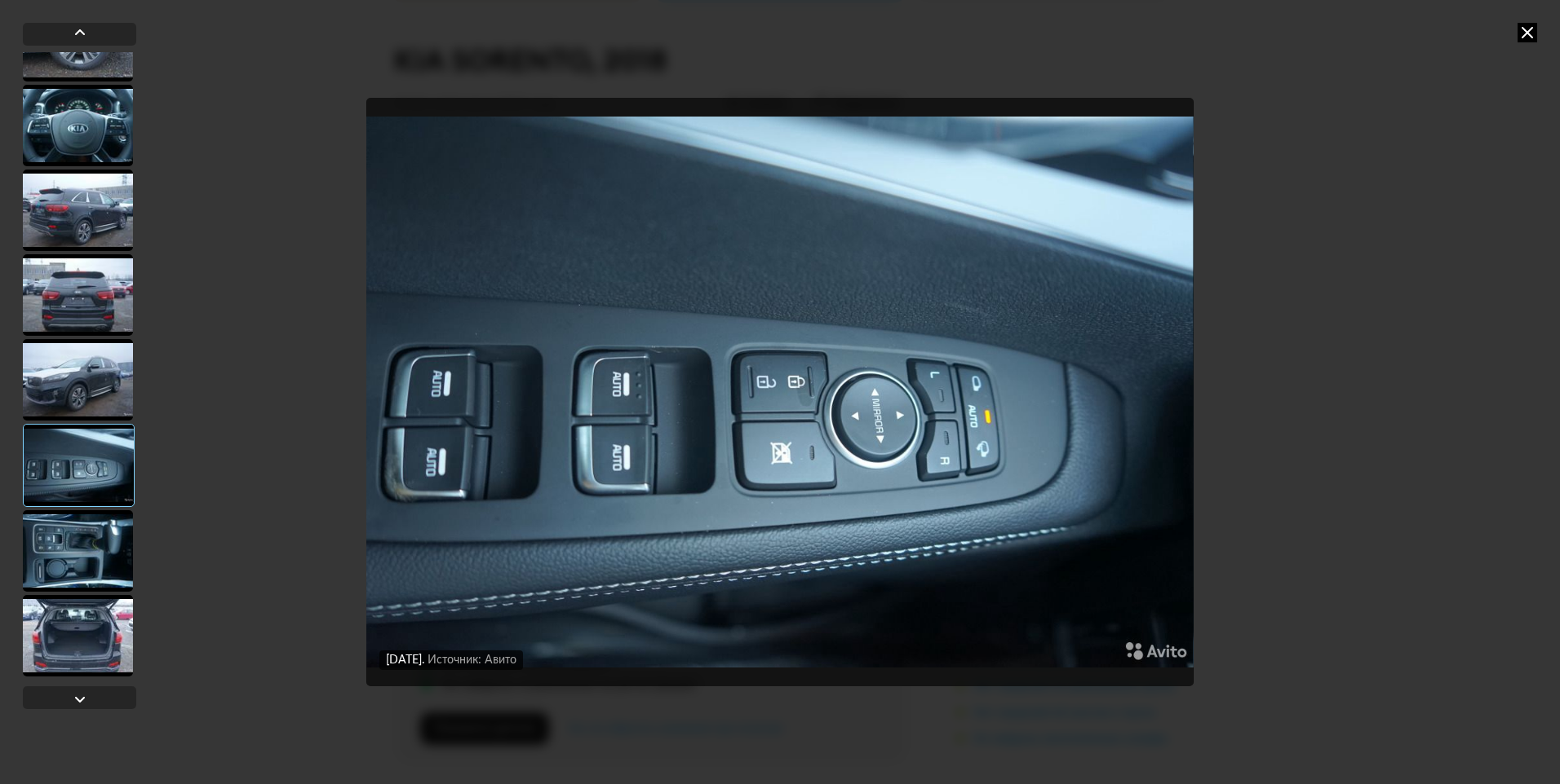
click at [82, 419] on div at bounding box center [78, 381] width 110 height 82
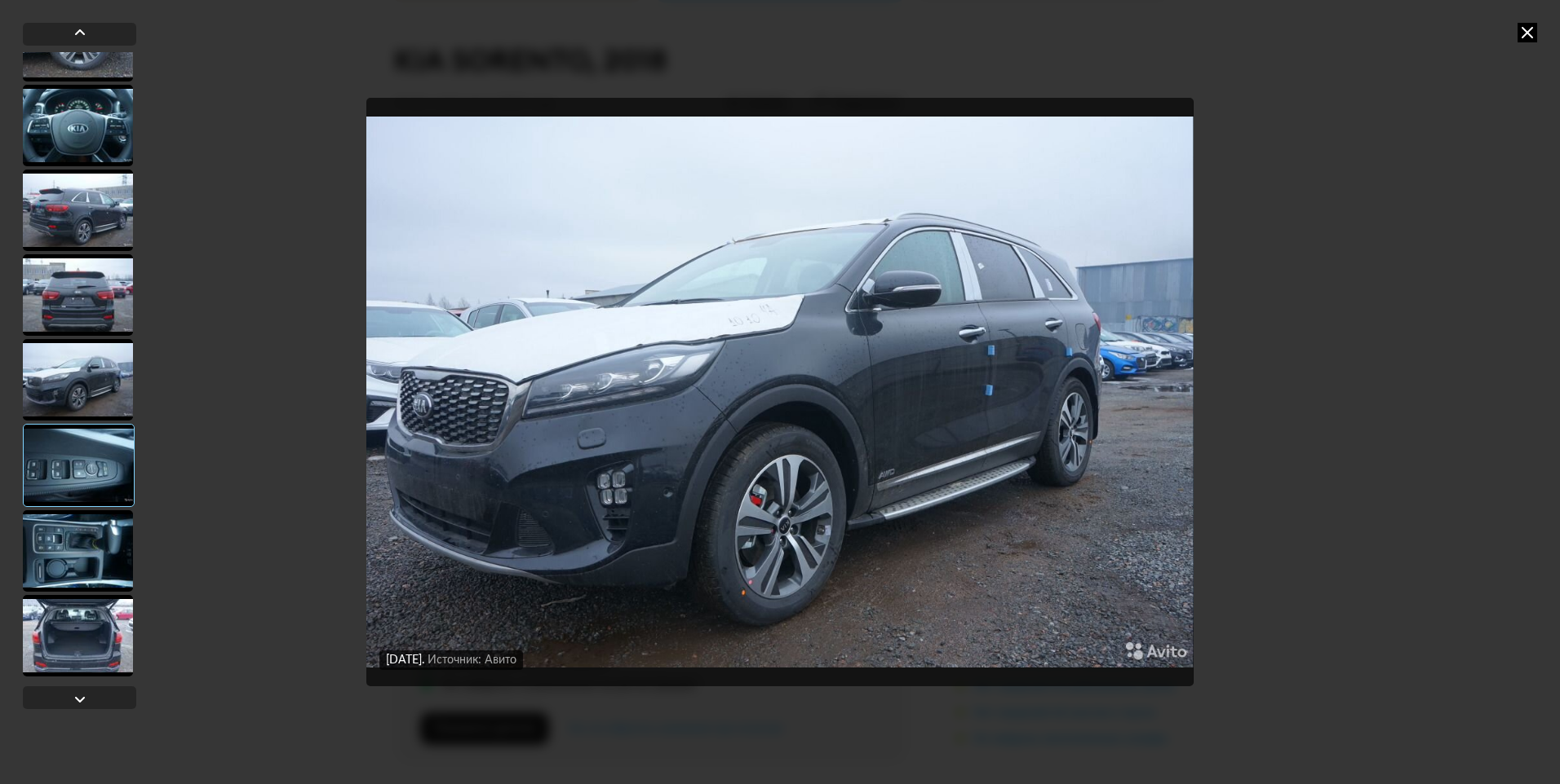
click at [82, 394] on div at bounding box center [78, 381] width 110 height 82
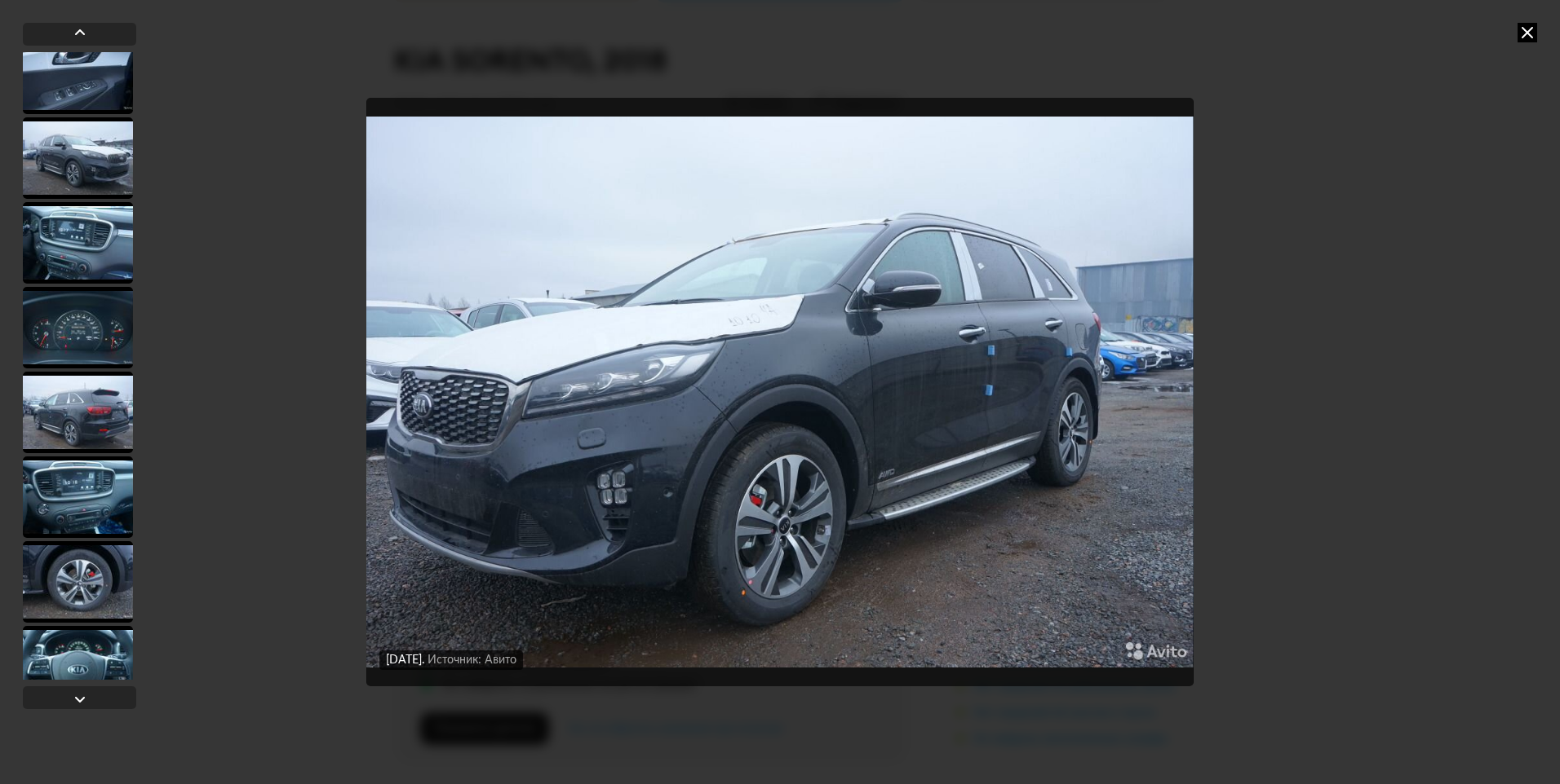
scroll to position [1601, 0]
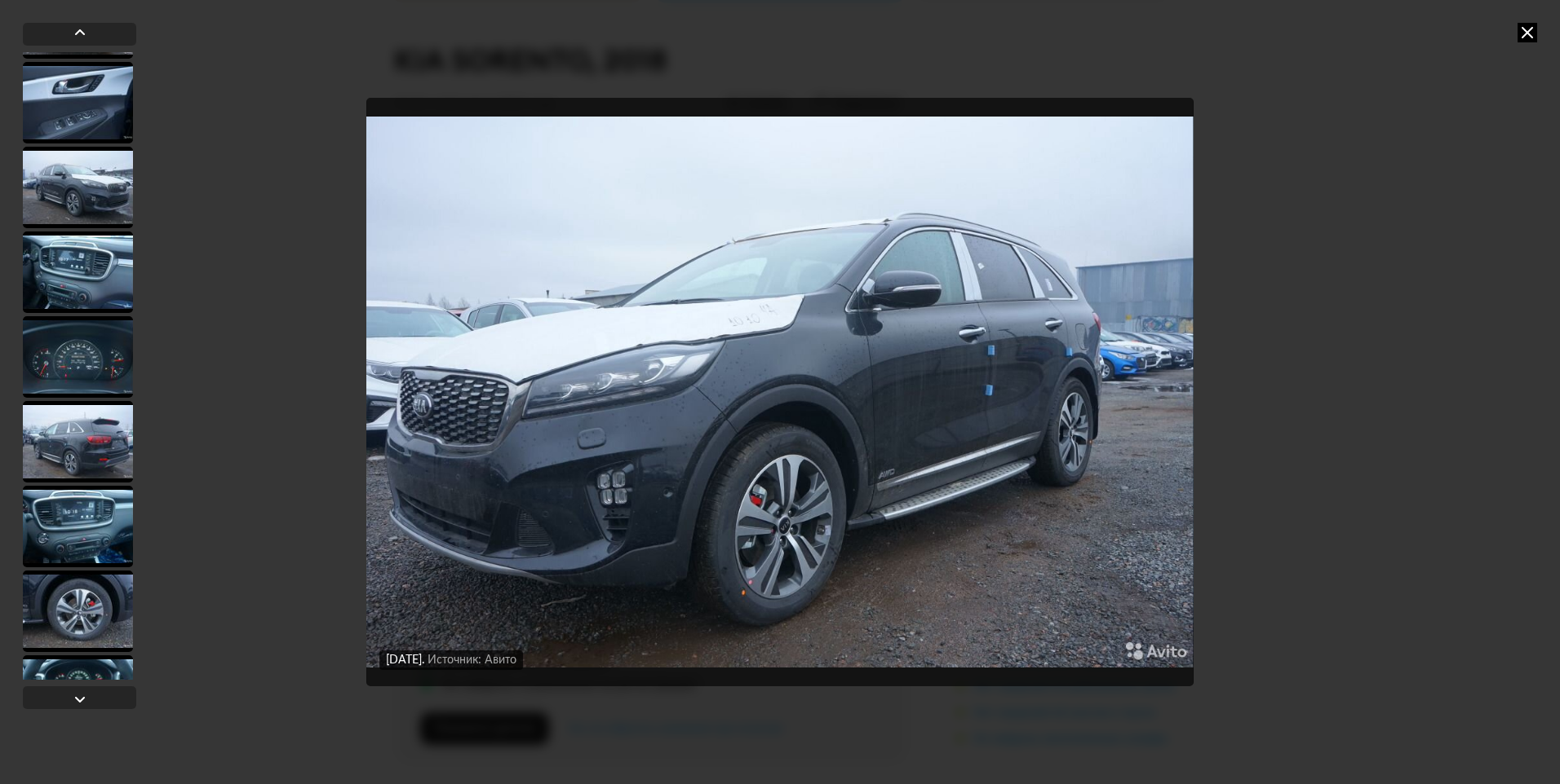
click at [78, 381] on div at bounding box center [78, 358] width 110 height 82
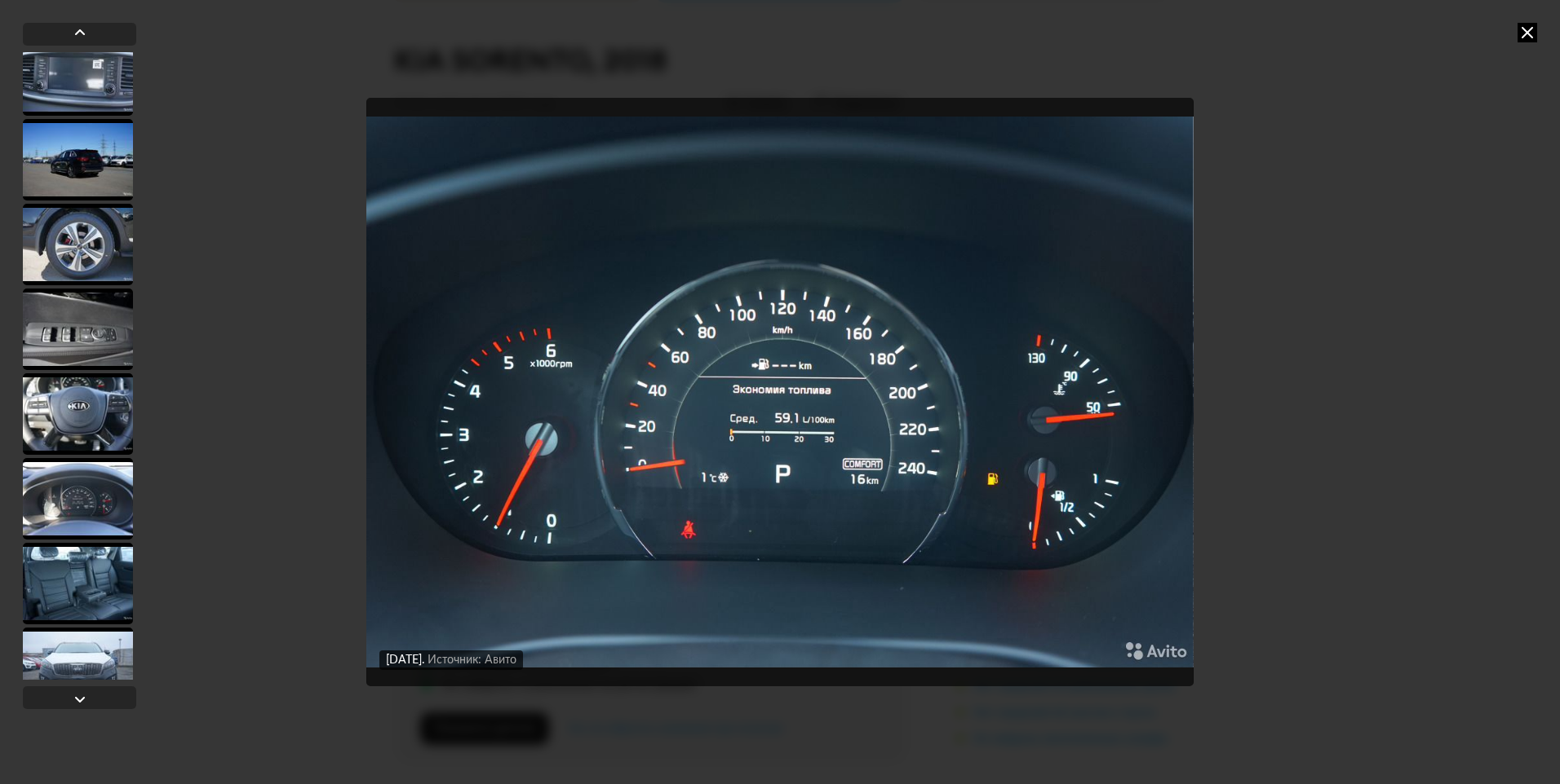
scroll to position [704, 0]
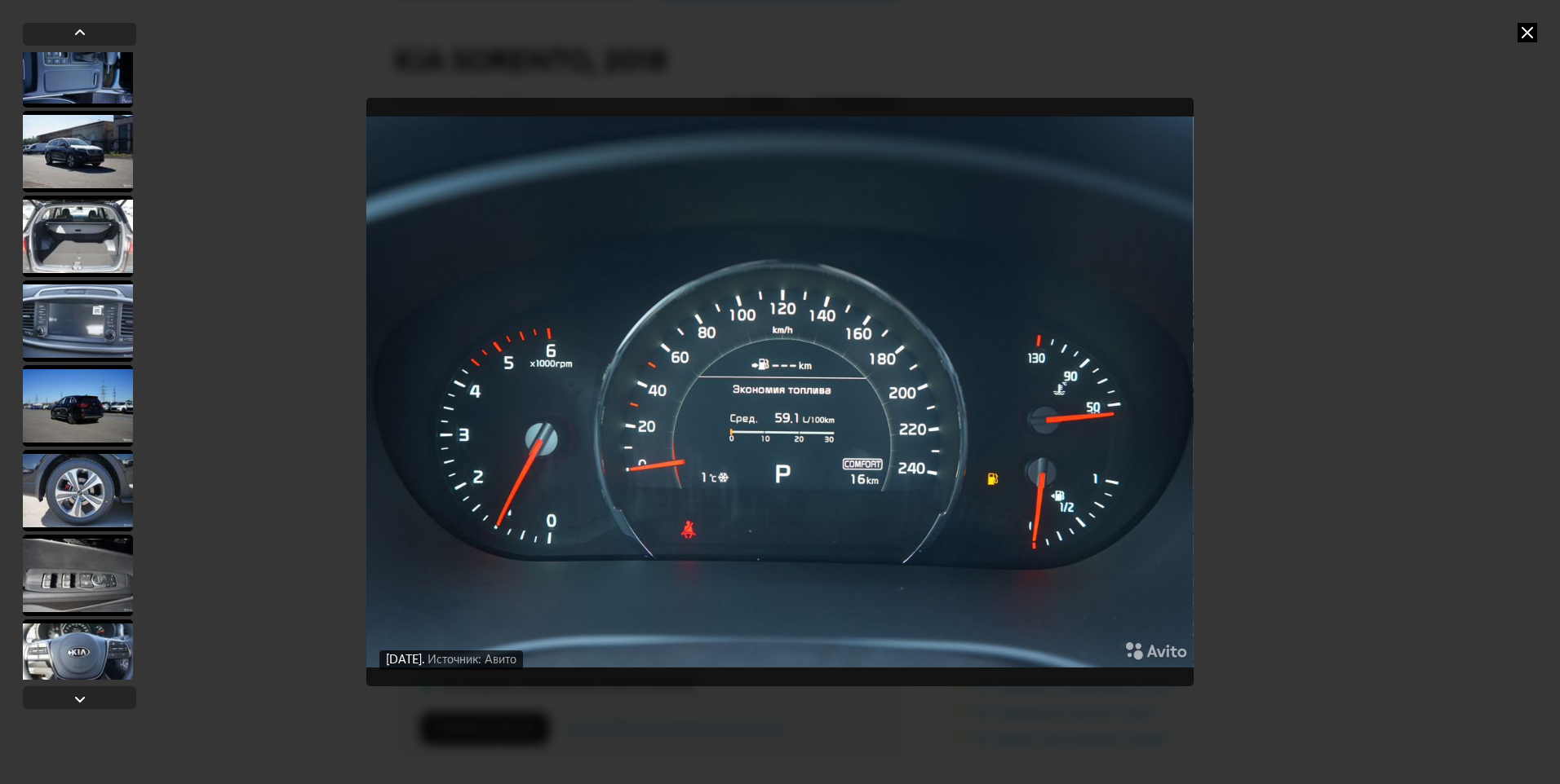
click at [80, 349] on div at bounding box center [78, 322] width 110 height 82
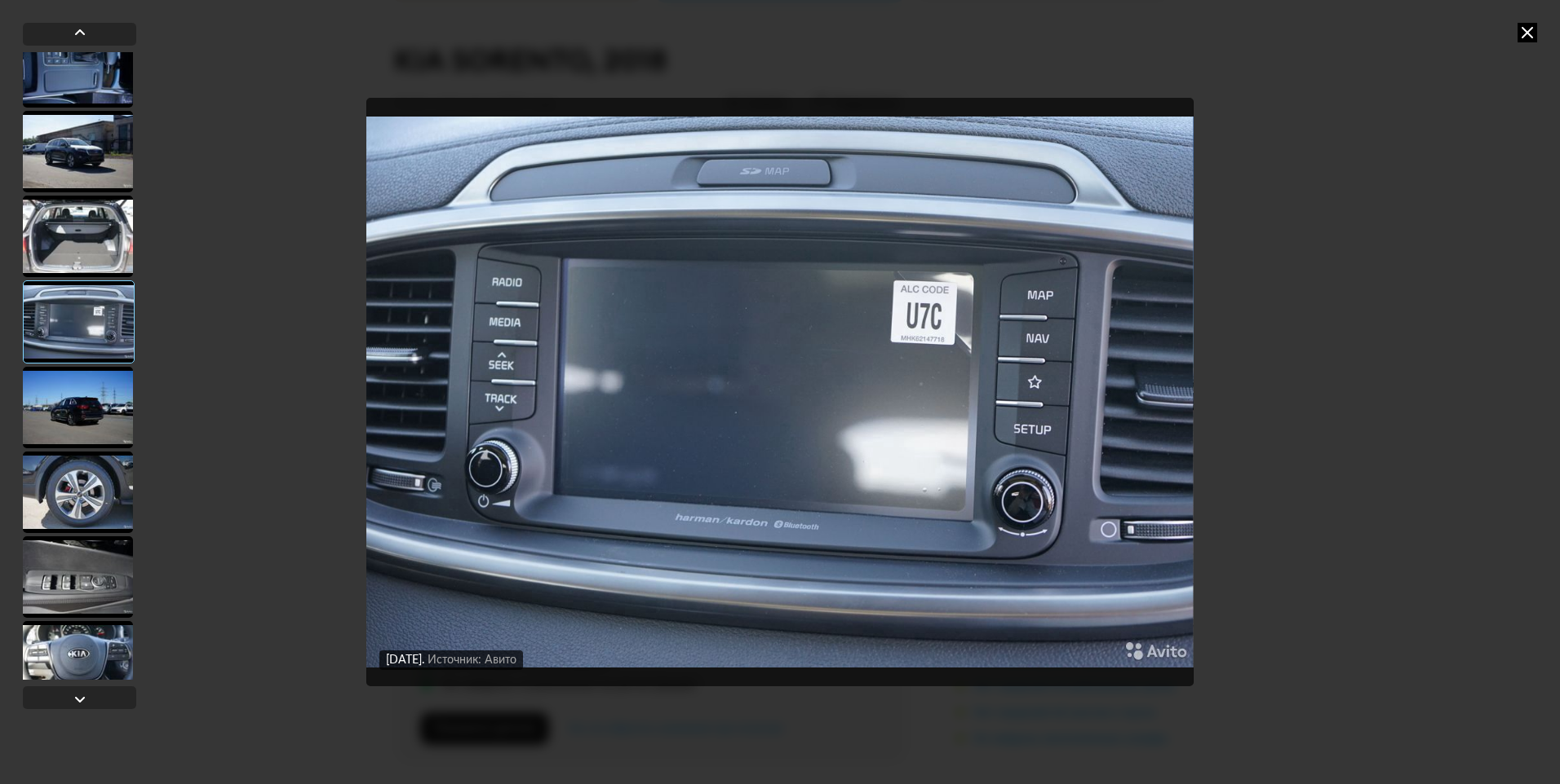
click at [66, 444] on div at bounding box center [78, 407] width 110 height 82
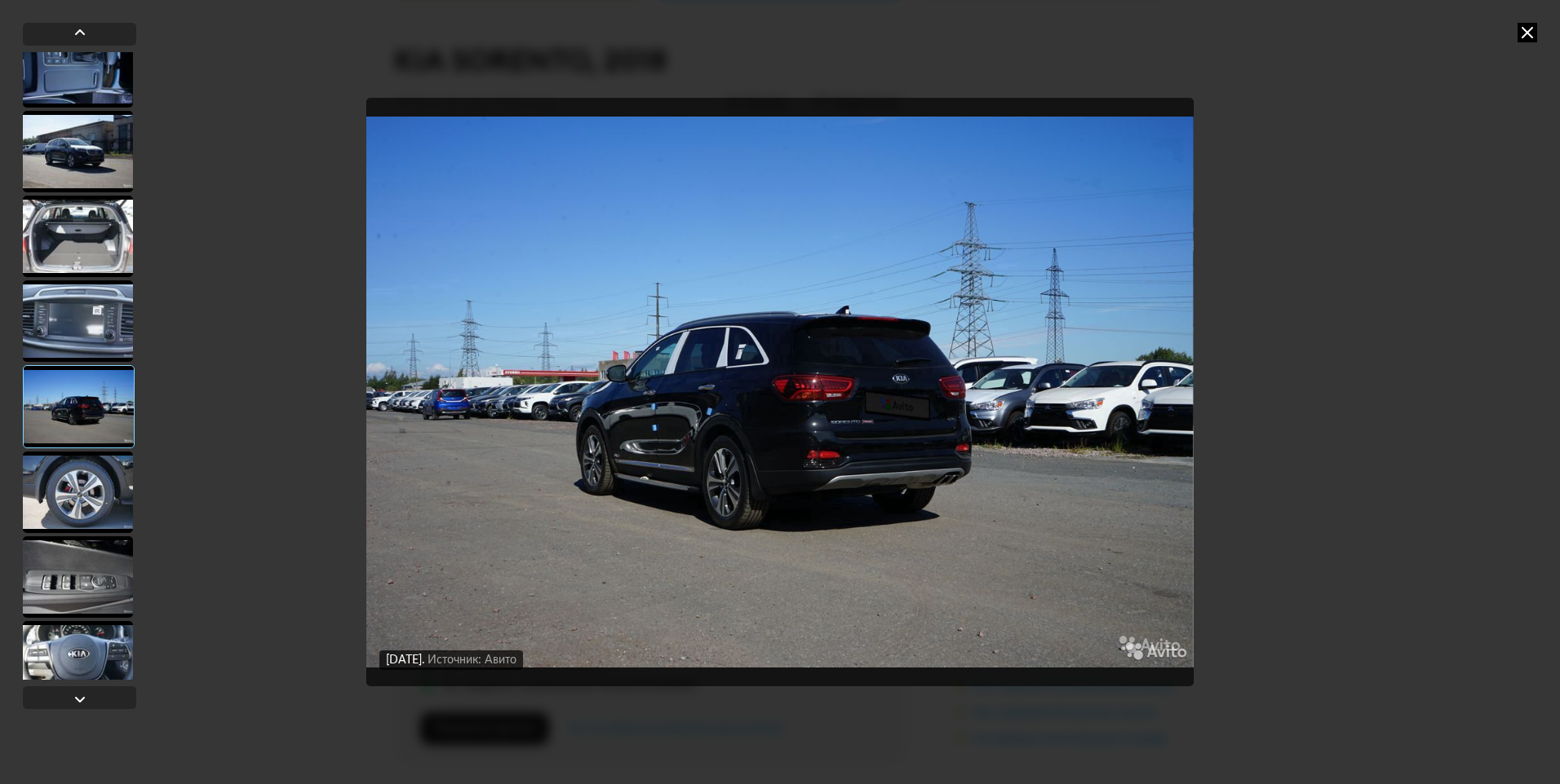
scroll to position [134, 0]
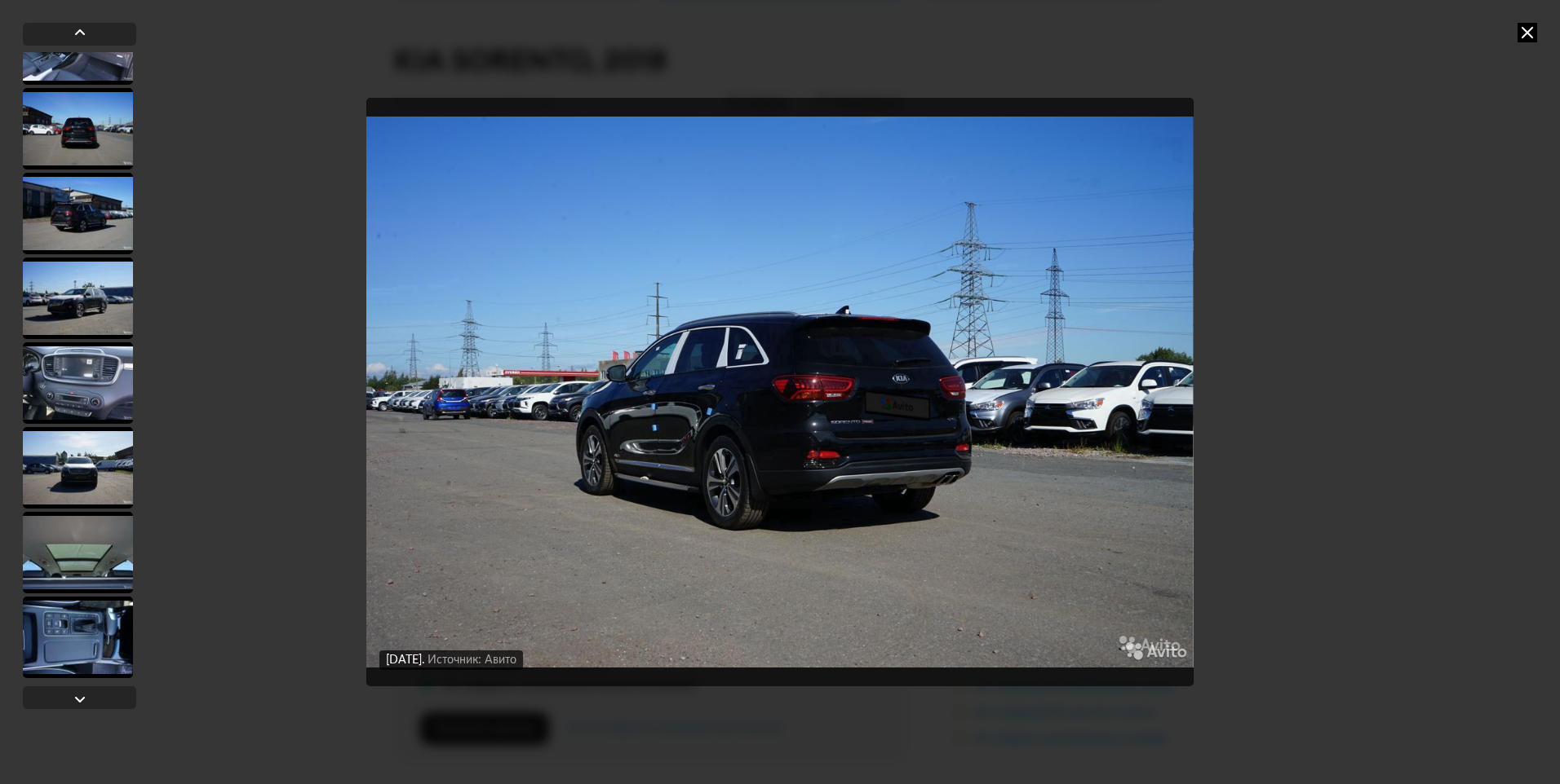
click at [67, 396] on div at bounding box center [78, 384] width 110 height 82
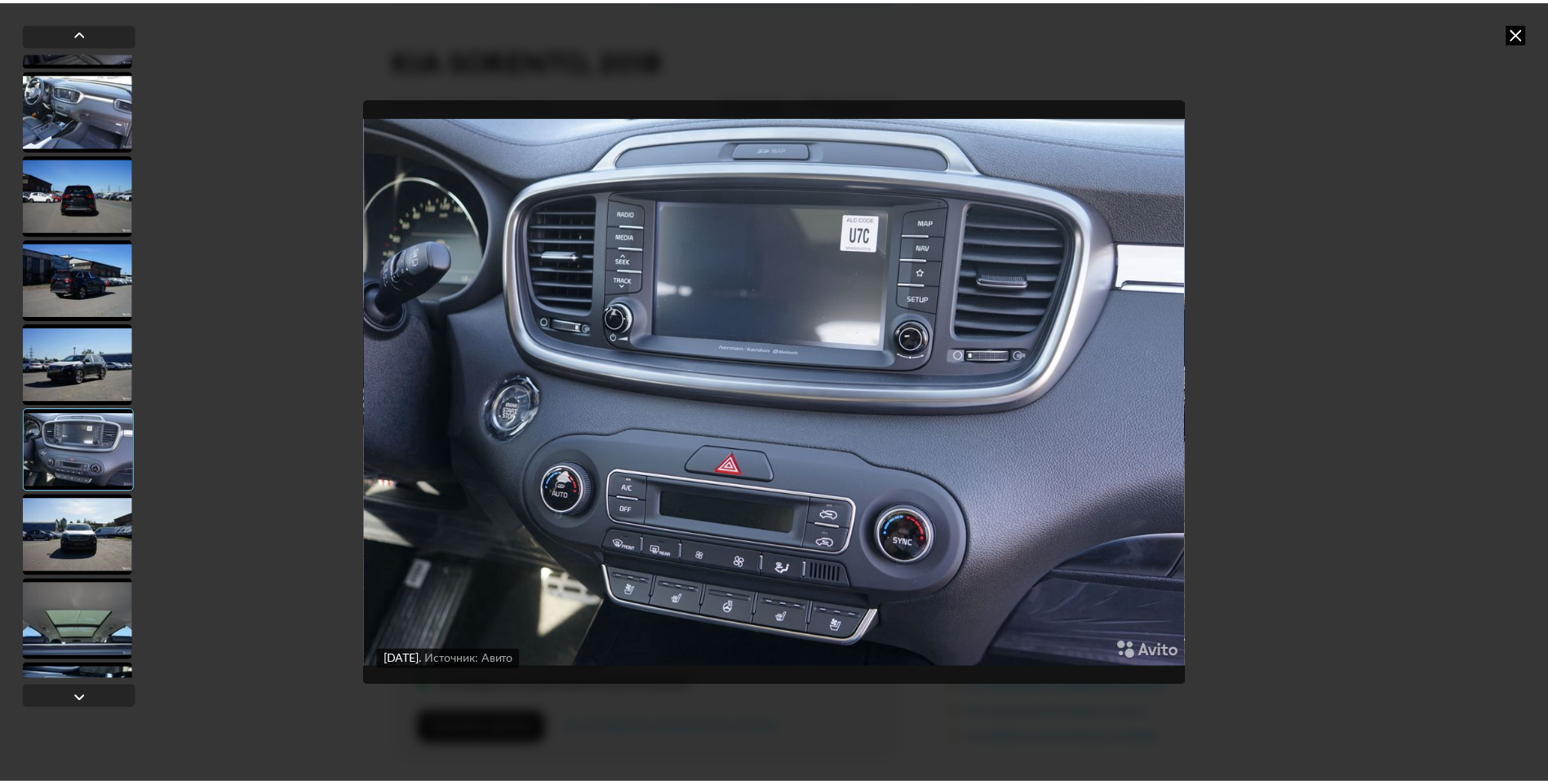
scroll to position [0, 0]
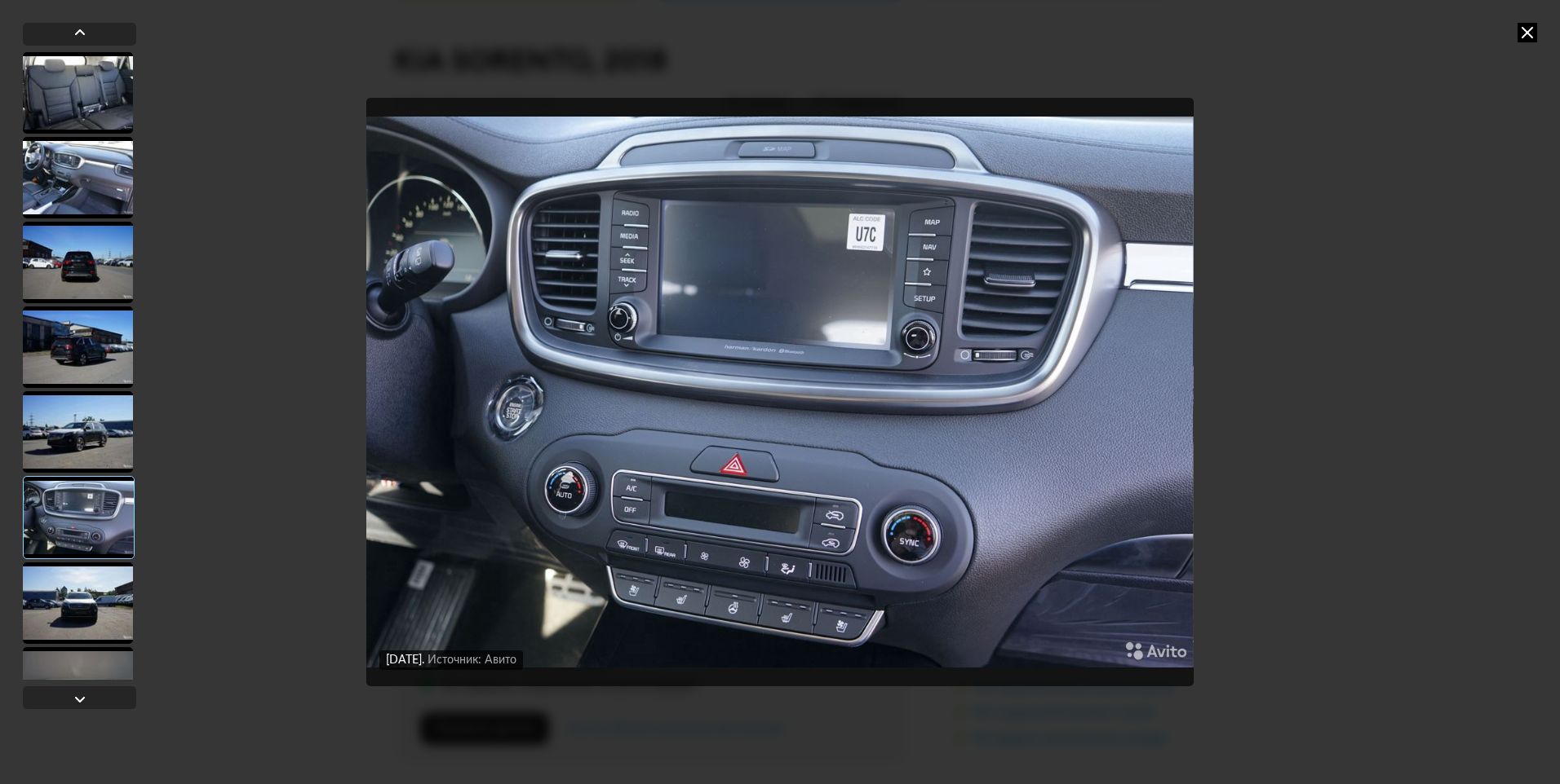
click at [66, 315] on div at bounding box center [78, 348] width 110 height 82
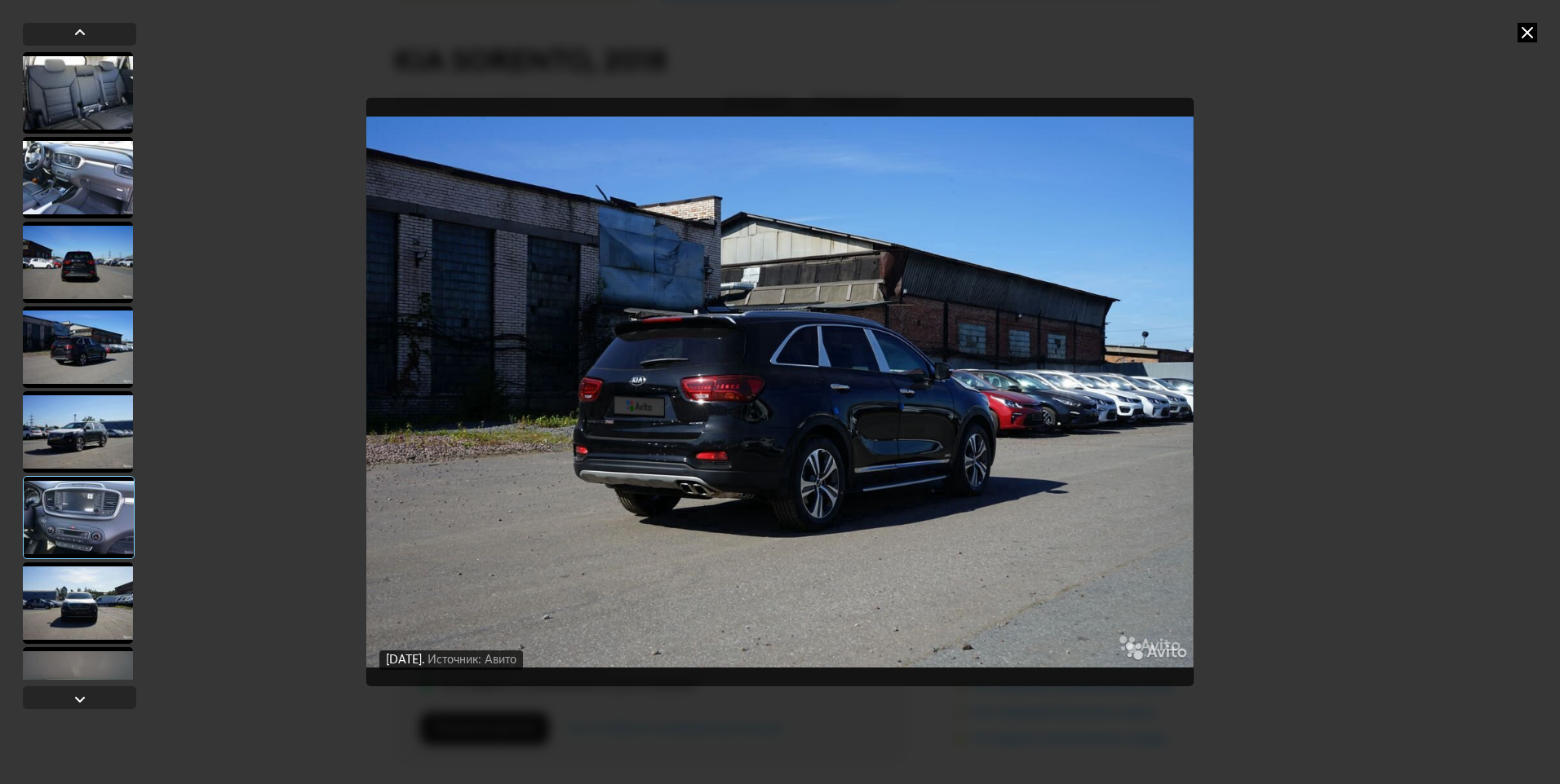
click at [69, 280] on div at bounding box center [78, 263] width 110 height 82
click at [110, 176] on div at bounding box center [78, 178] width 110 height 82
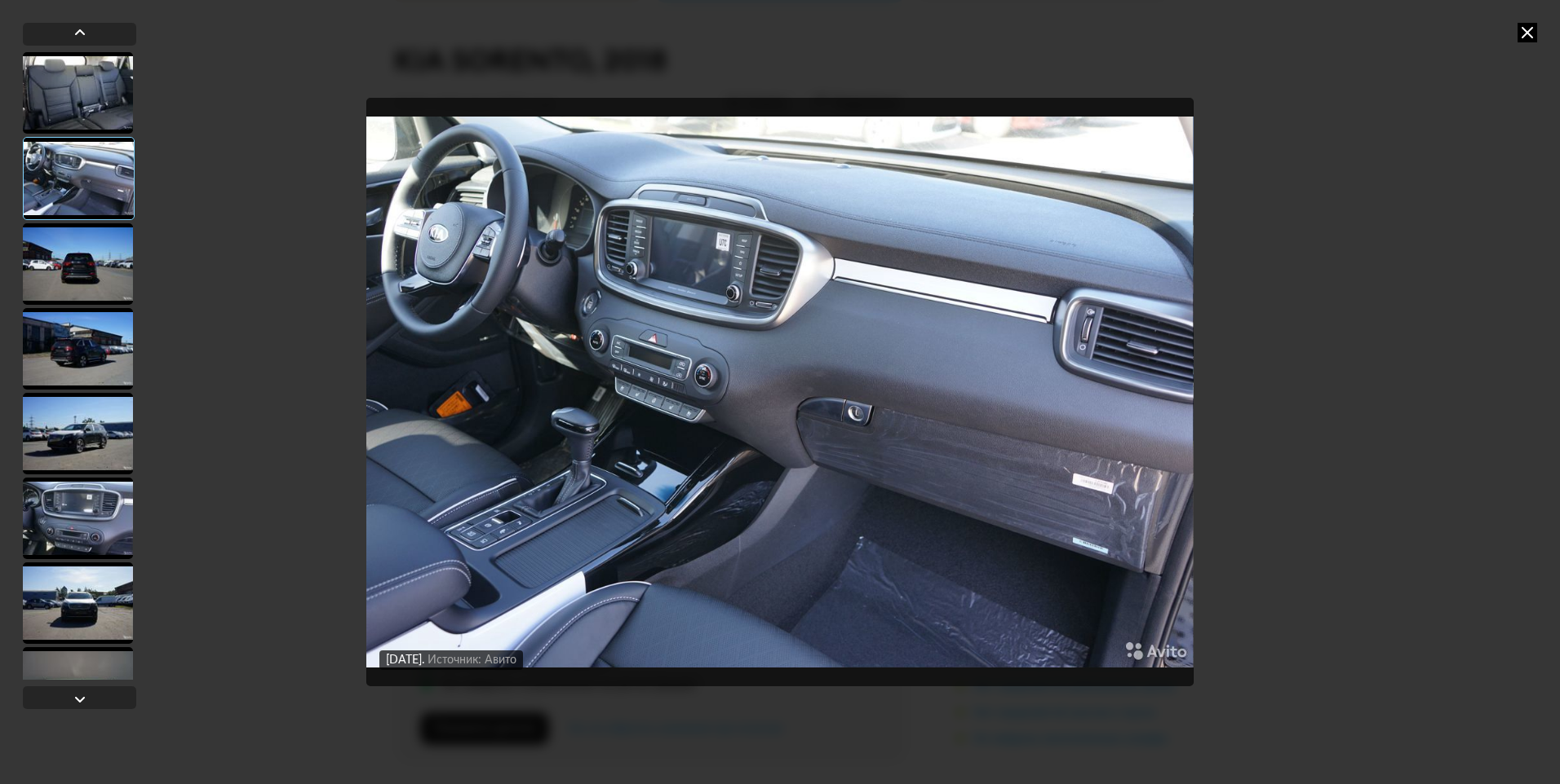
click at [105, 297] on div at bounding box center [78, 265] width 110 height 82
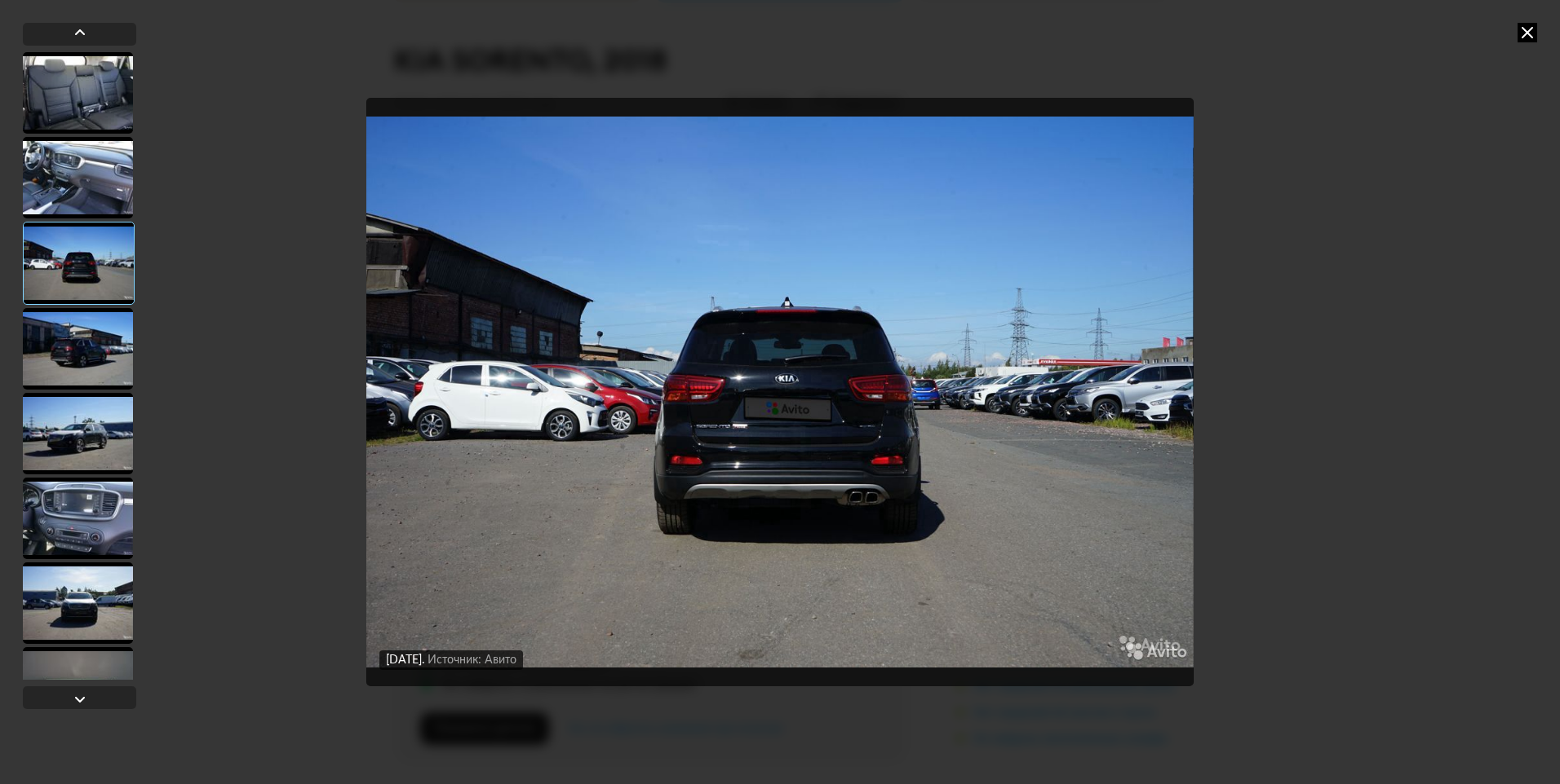
click at [97, 382] on div at bounding box center [78, 350] width 110 height 82
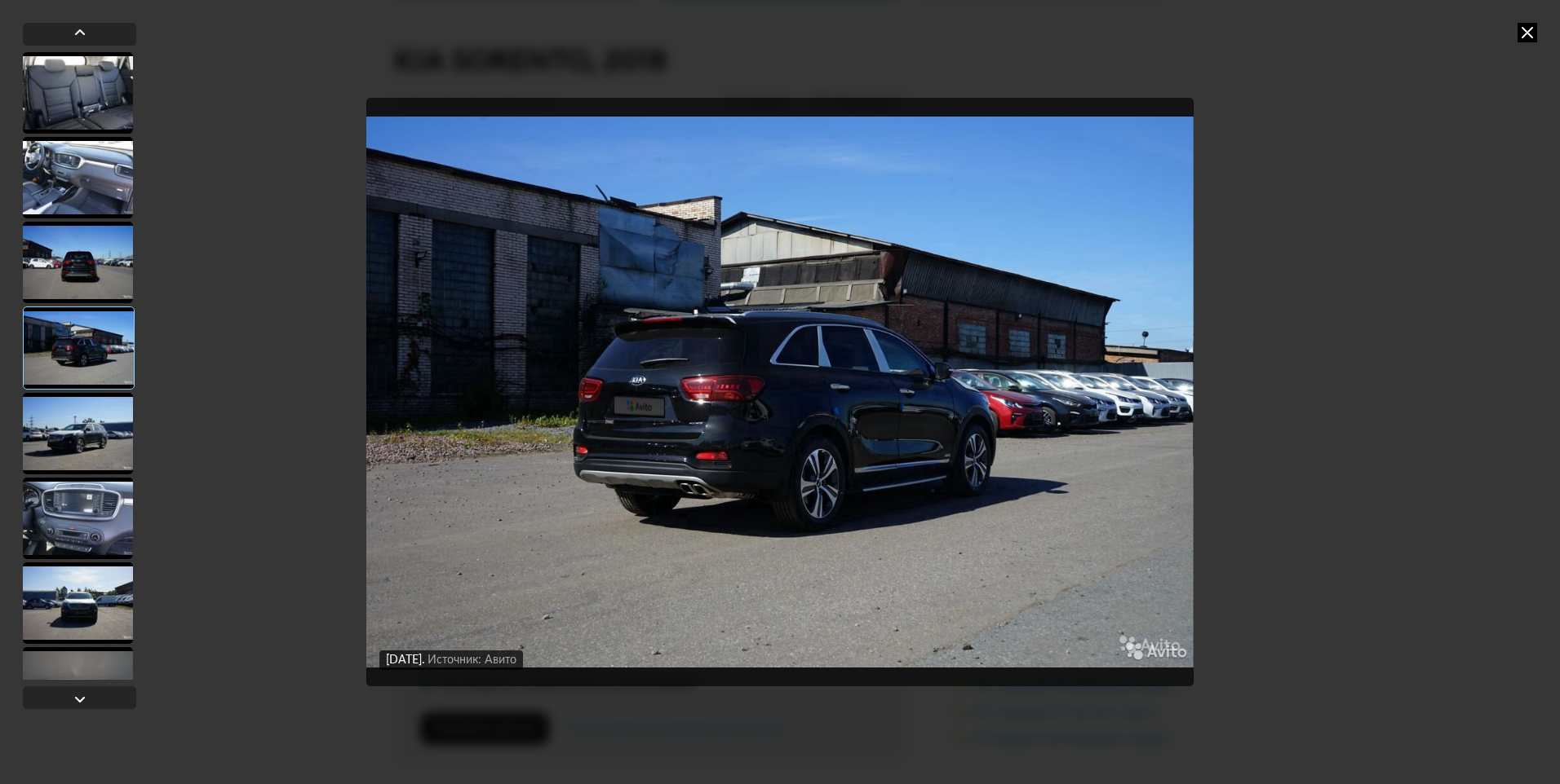
click at [93, 431] on div at bounding box center [78, 434] width 110 height 82
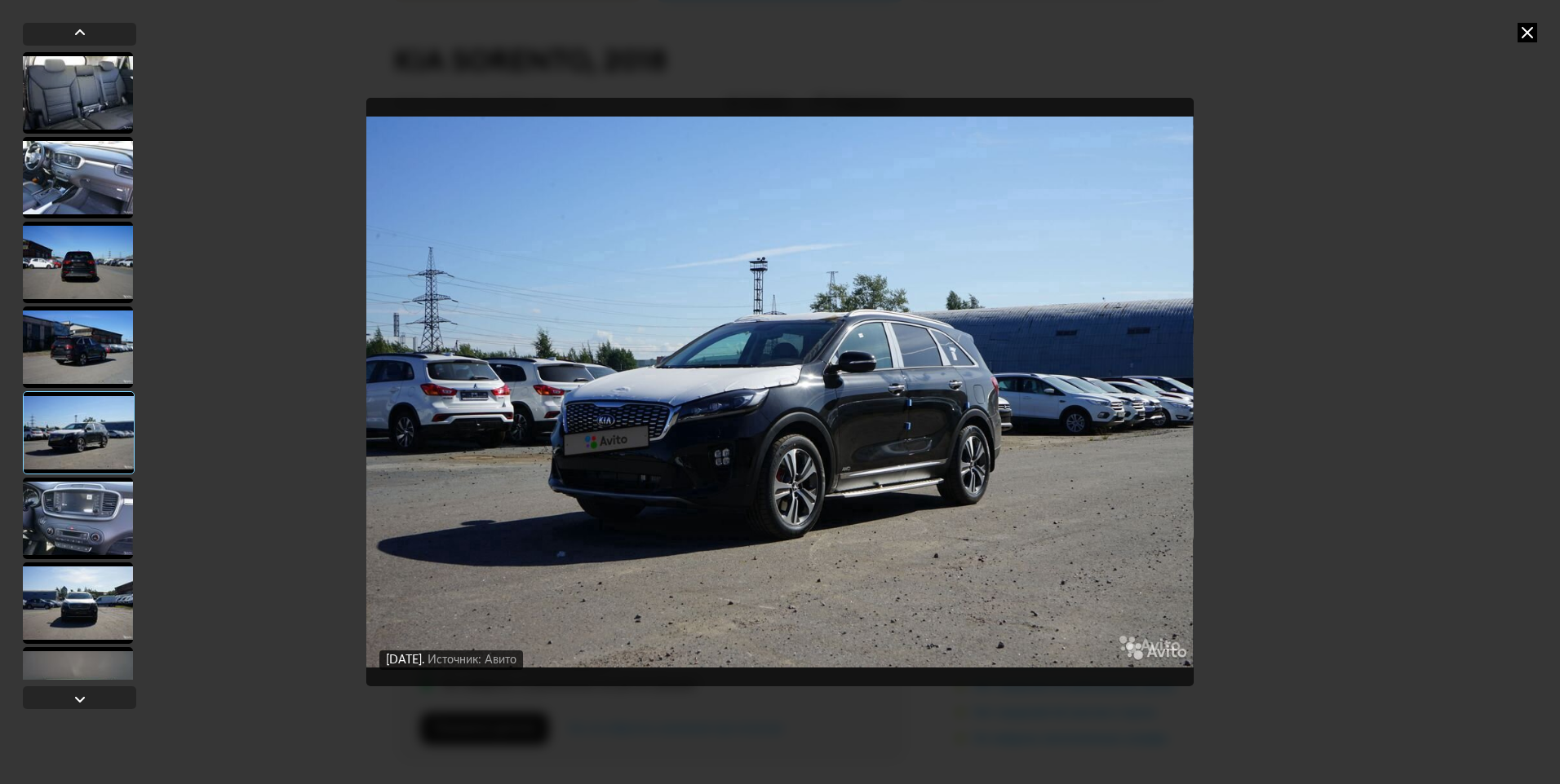
click at [81, 455] on div at bounding box center [79, 432] width 112 height 83
drag, startPoint x: 1529, startPoint y: 39, endPoint x: 1339, endPoint y: 31, distance: 190.2
click at [1529, 38] on icon at bounding box center [1528, 33] width 20 height 20
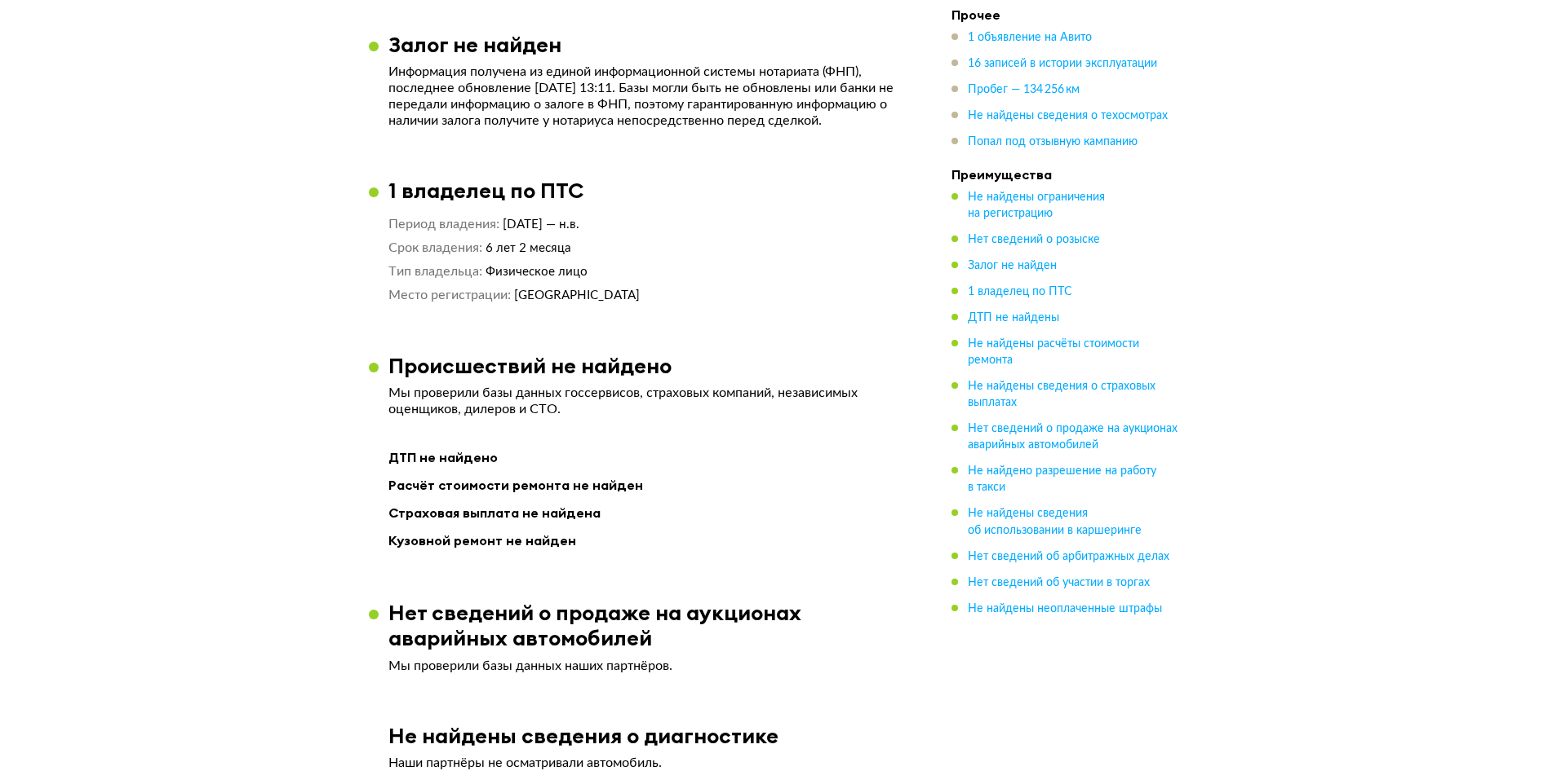
scroll to position [1631, 0]
